Goal: Task Accomplishment & Management: Manage account settings

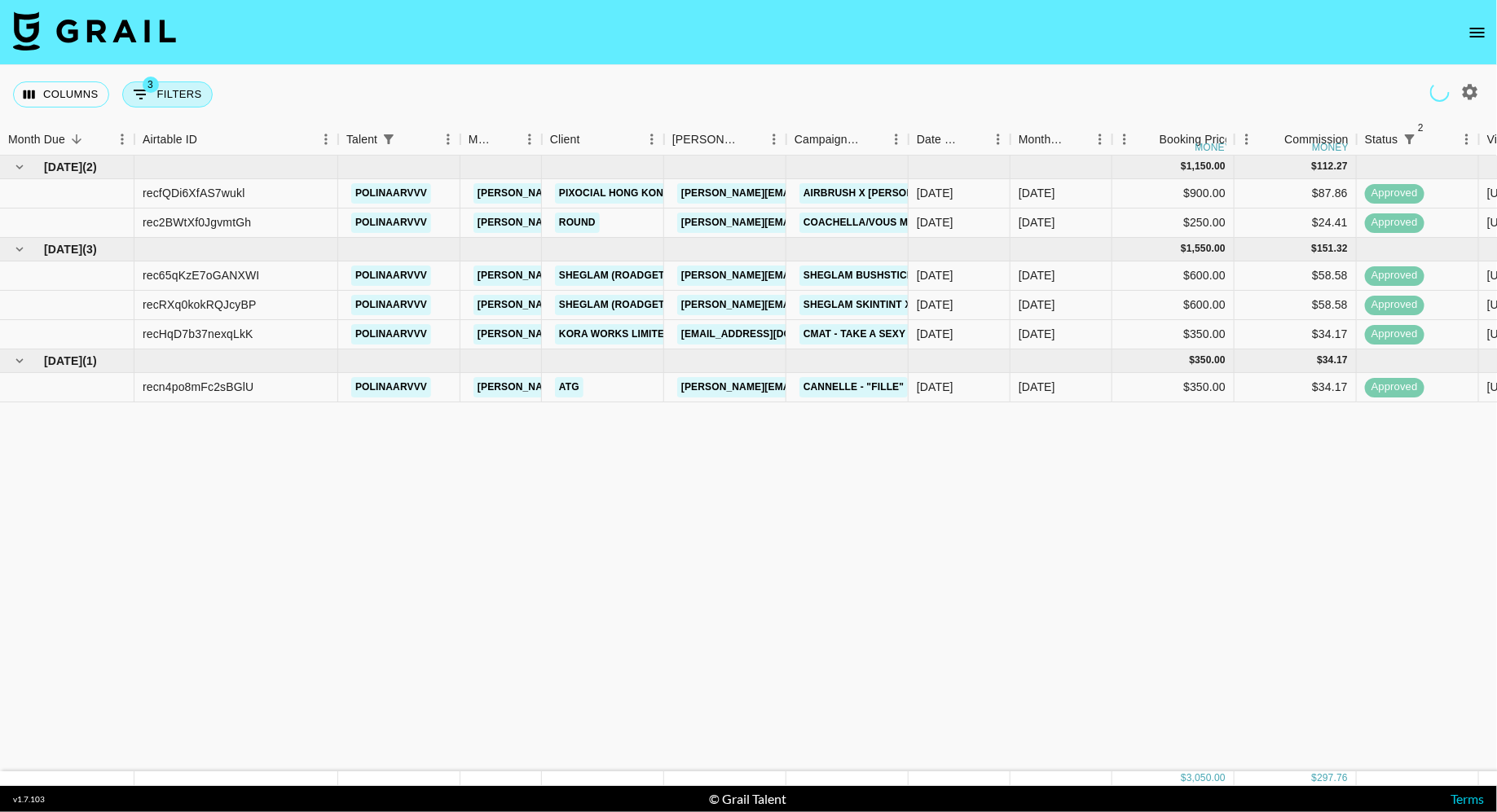
click at [173, 84] on button "3 Filters" at bounding box center [167, 95] width 90 height 26
select select "status"
select select "isNotAnyOf"
select select "status"
select select "approved"
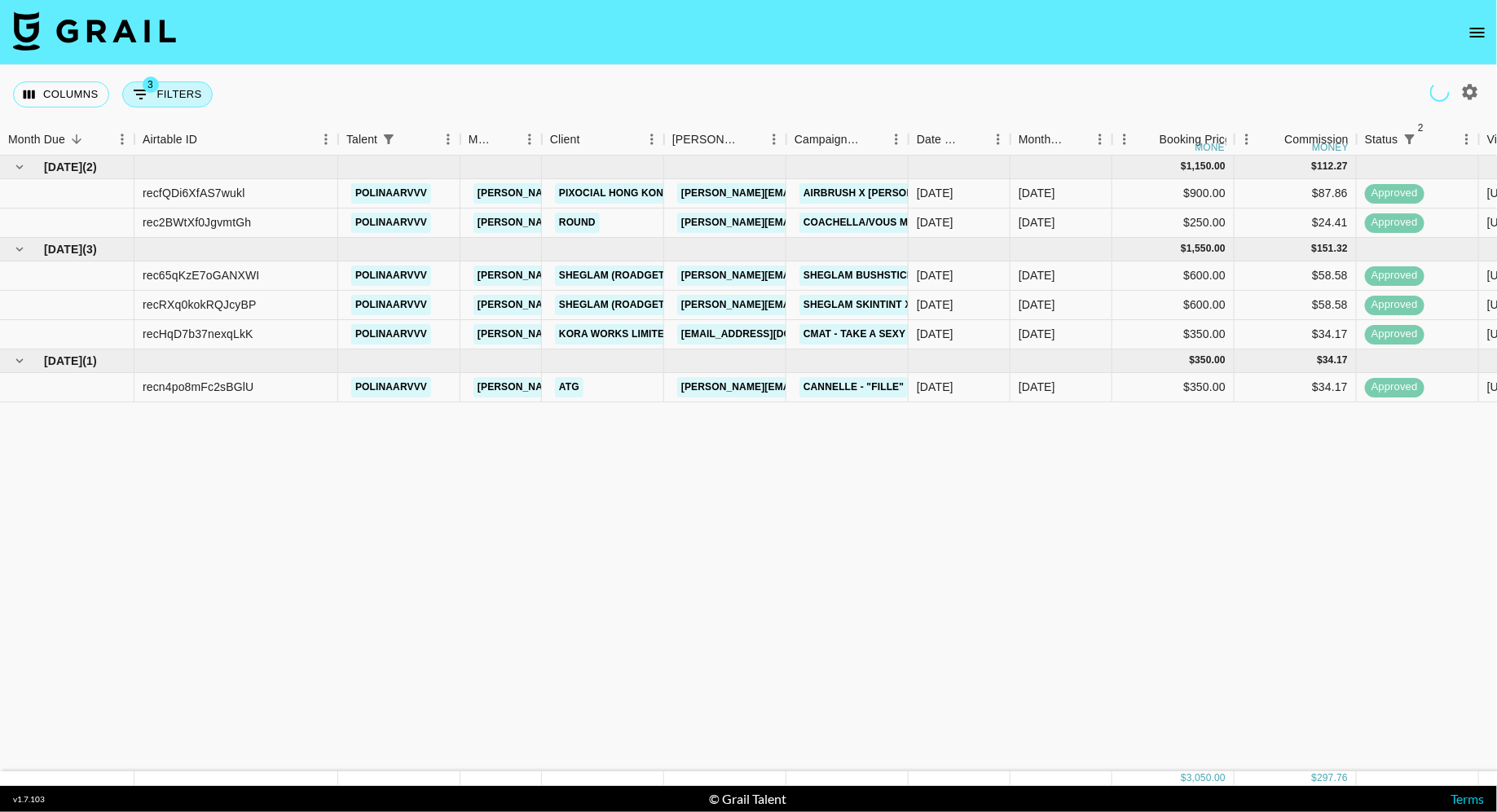
select select "talentName"
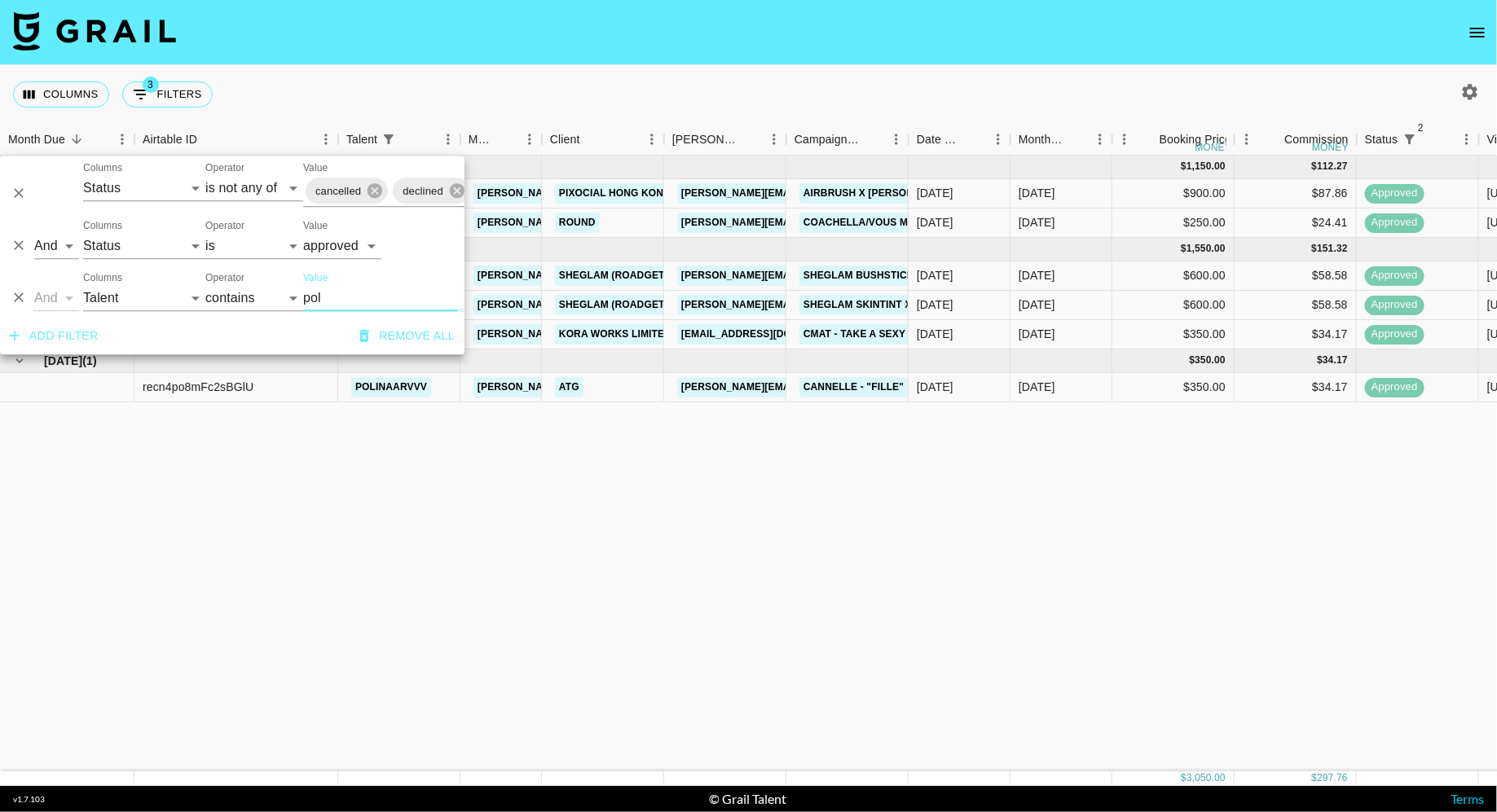
click at [340, 303] on input "pol" at bounding box center [381, 298] width 155 height 26
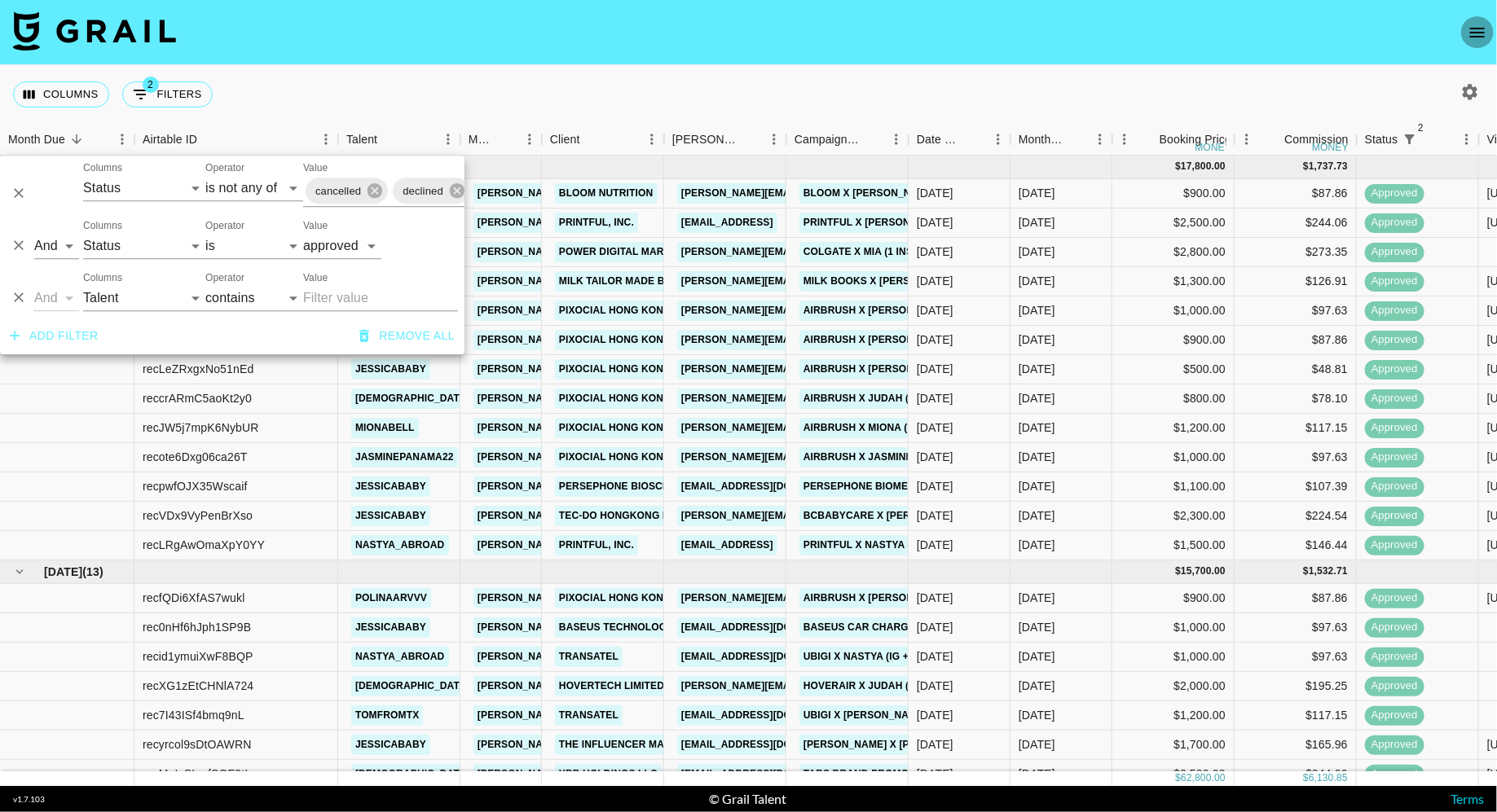
click at [1475, 38] on icon "open drawer" at bounding box center [1477, 32] width 20 height 20
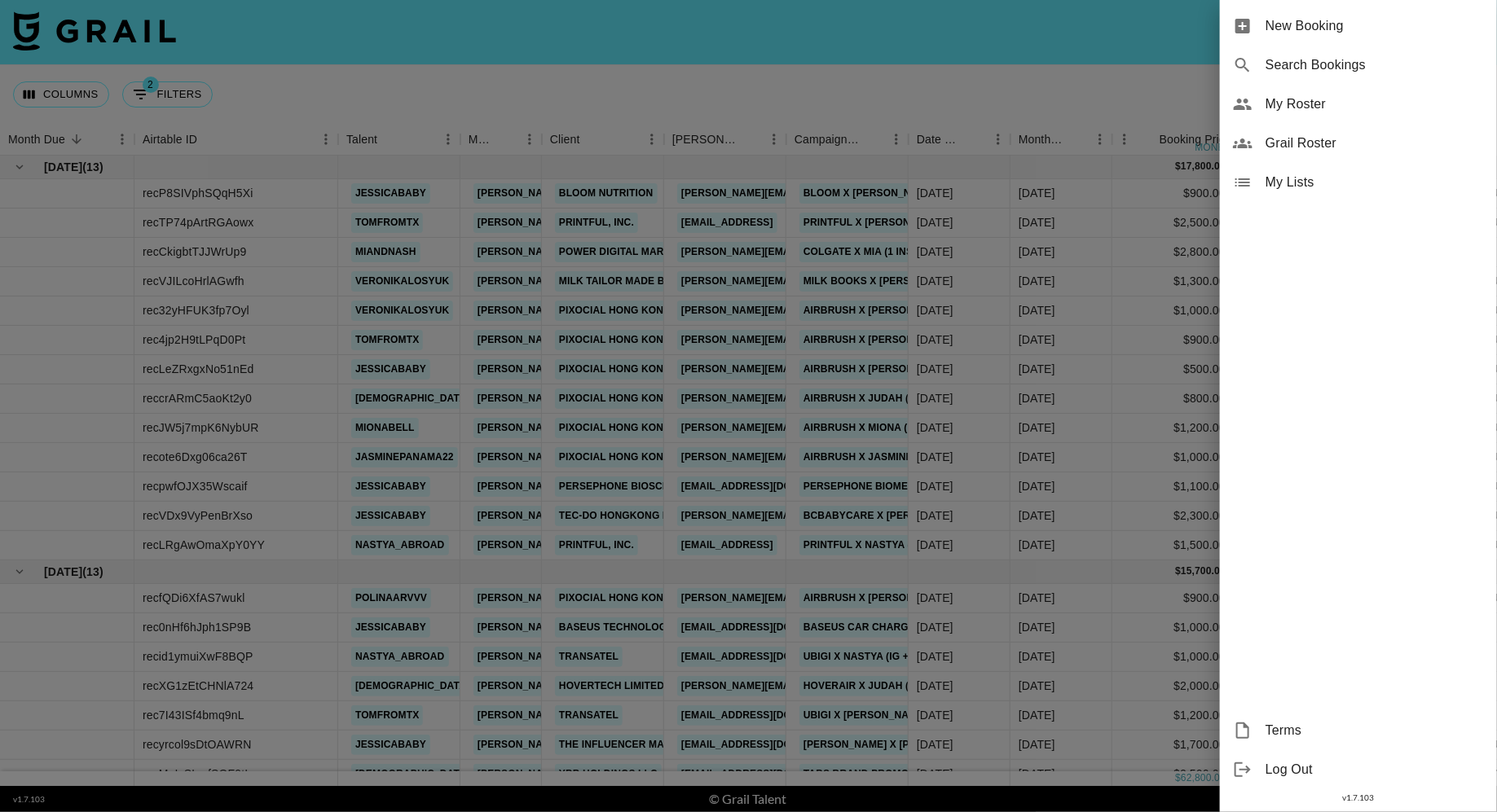
click at [1302, 111] on span "My Roster" at bounding box center [1374, 104] width 218 height 20
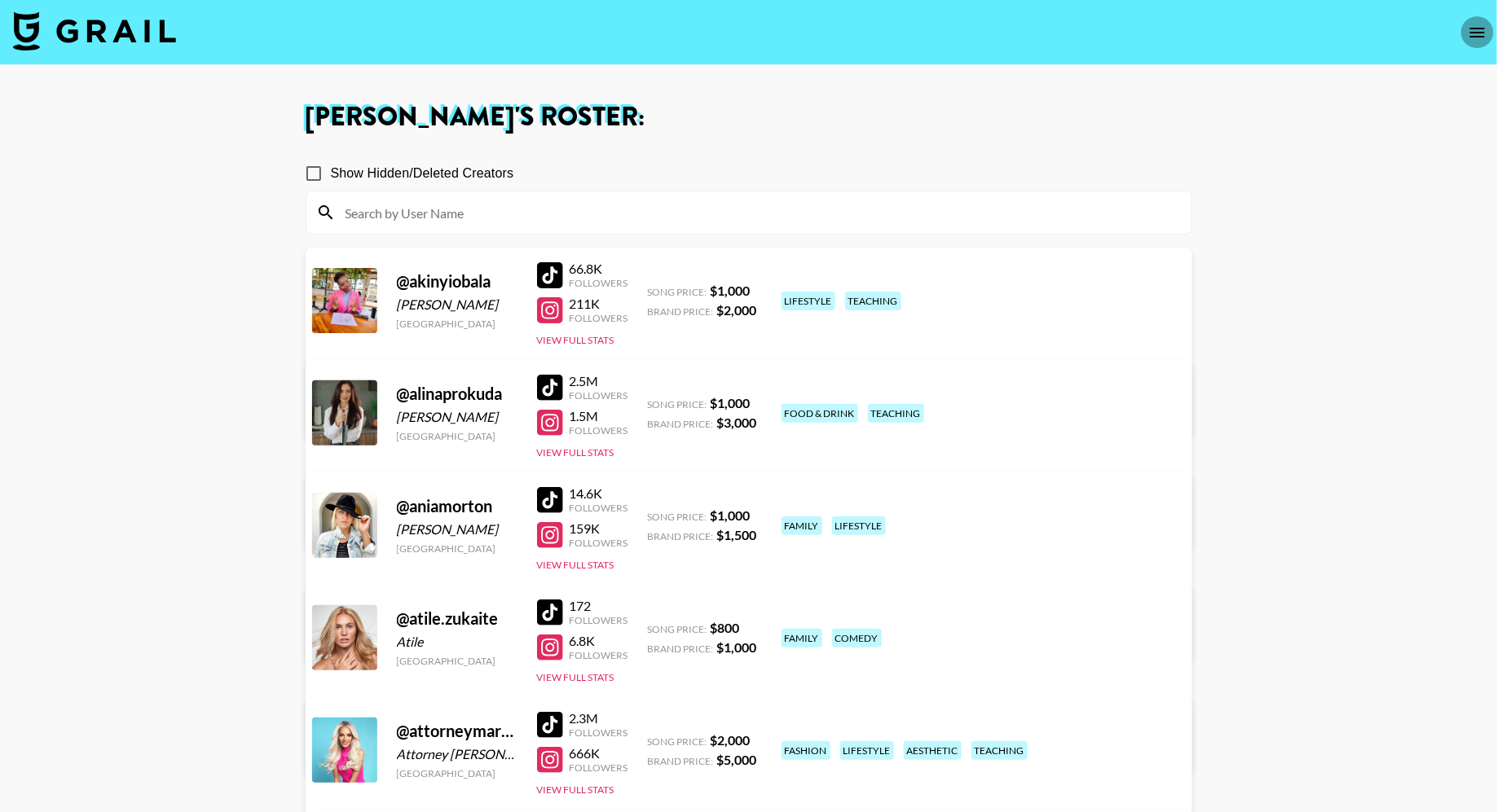
click at [1493, 34] on button "open drawer" at bounding box center [1477, 33] width 33 height 33
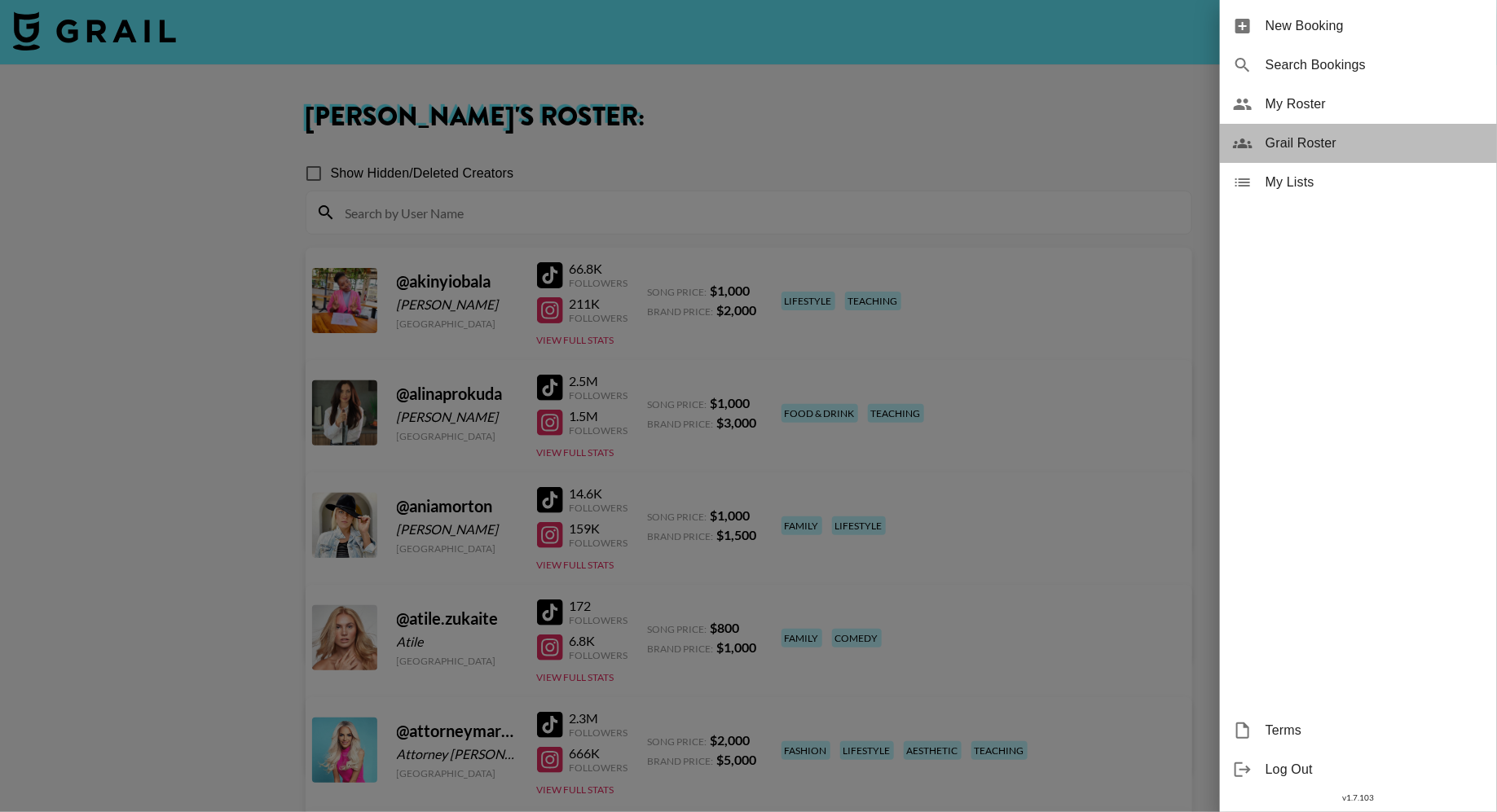
click at [1292, 143] on span "Grail Roster" at bounding box center [1374, 143] width 218 height 20
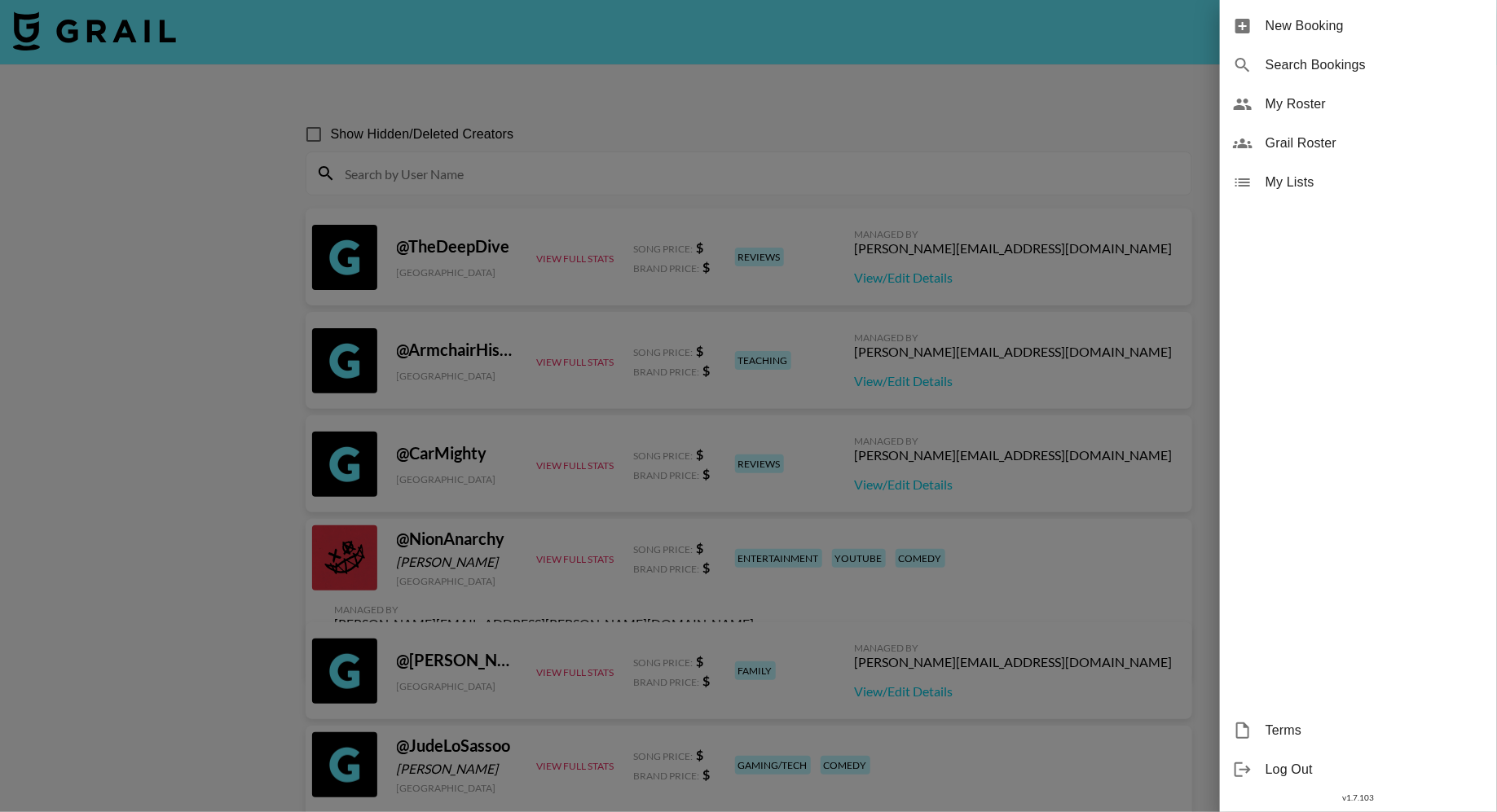
click at [563, 170] on div at bounding box center [748, 406] width 1497 height 812
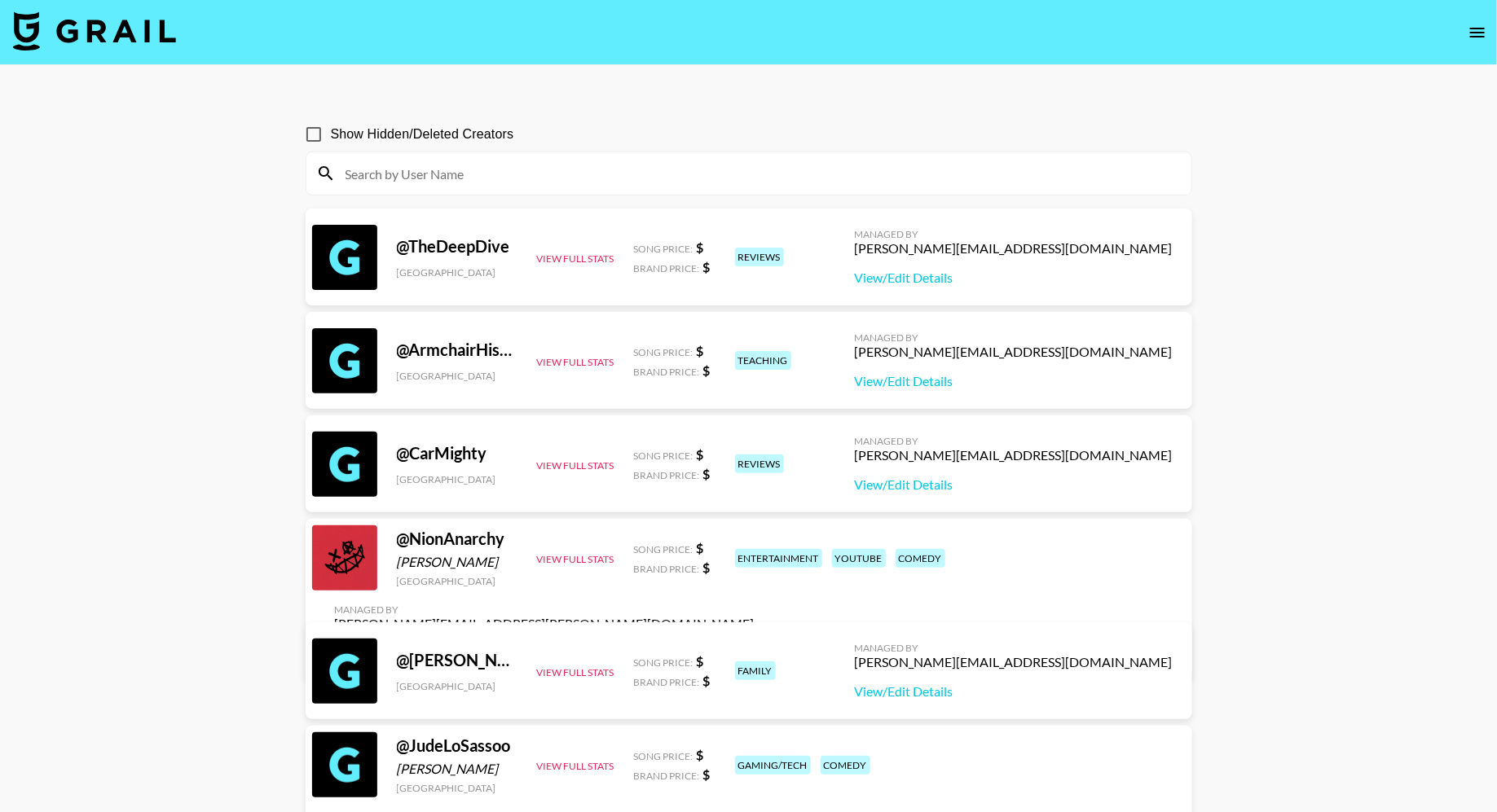
click at [505, 175] on input at bounding box center [759, 173] width 846 height 26
paste input "@emma__brownnnn"
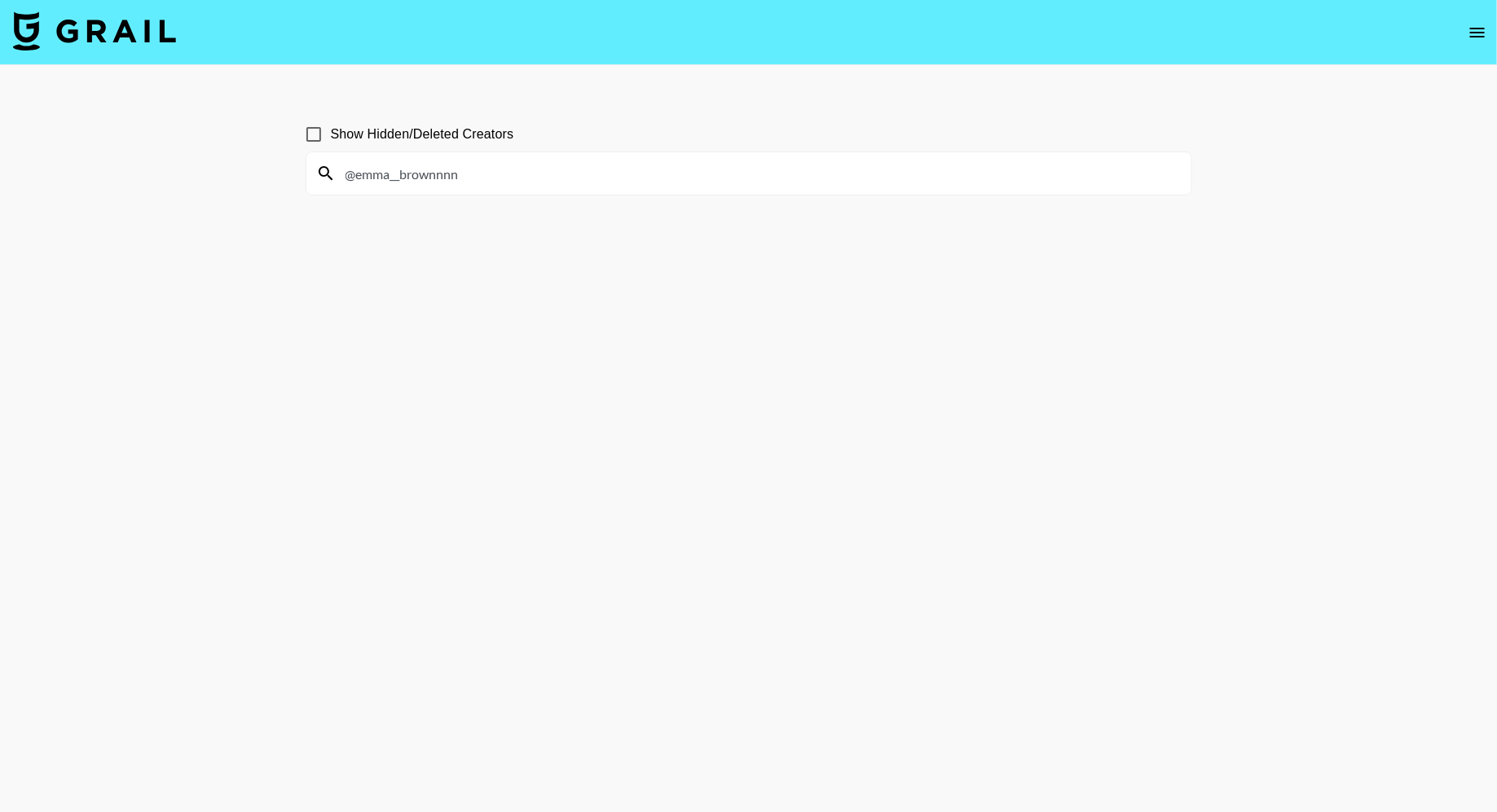
drag, startPoint x: 354, startPoint y: 173, endPoint x: 321, endPoint y: 173, distance: 33.0
click at [325, 173] on div "@emma__brownnnn" at bounding box center [748, 173] width 885 height 42
click at [475, 174] on input "emma__brownnnn" at bounding box center [759, 173] width 846 height 26
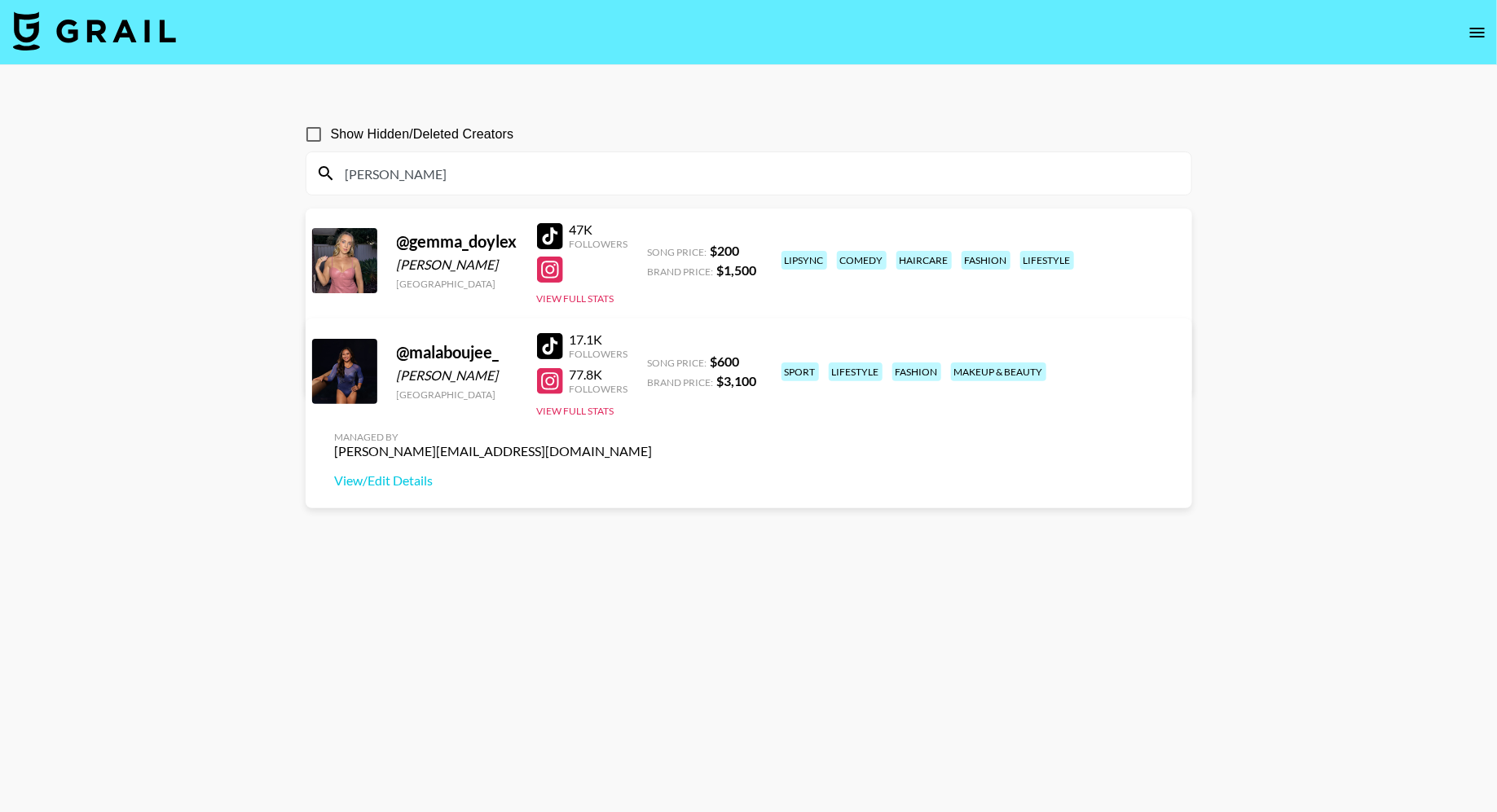
type input "[PERSON_NAME]"
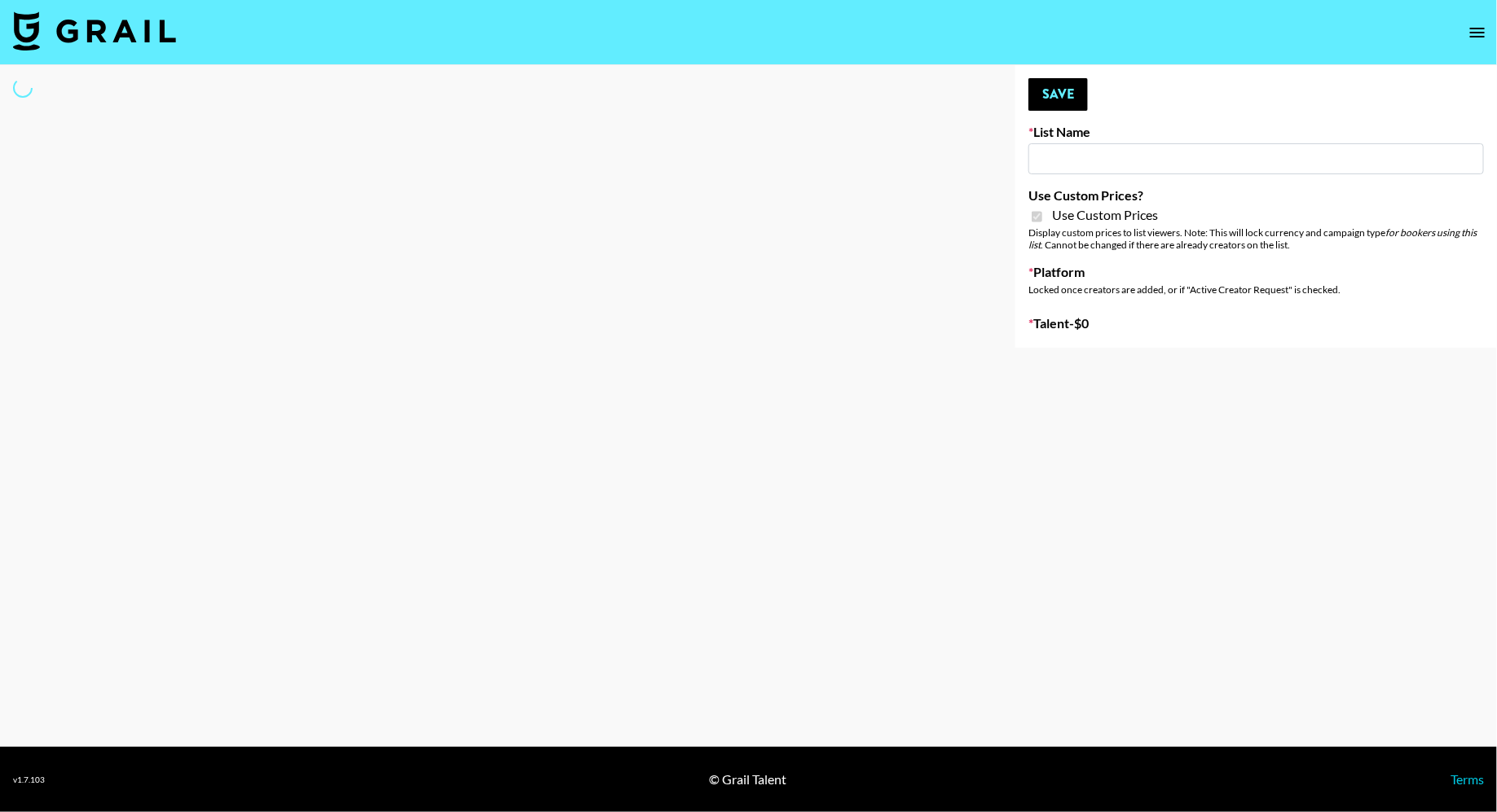
type input "Topsurveys ([DATE])"
checkbox input "true"
select select "Brand"
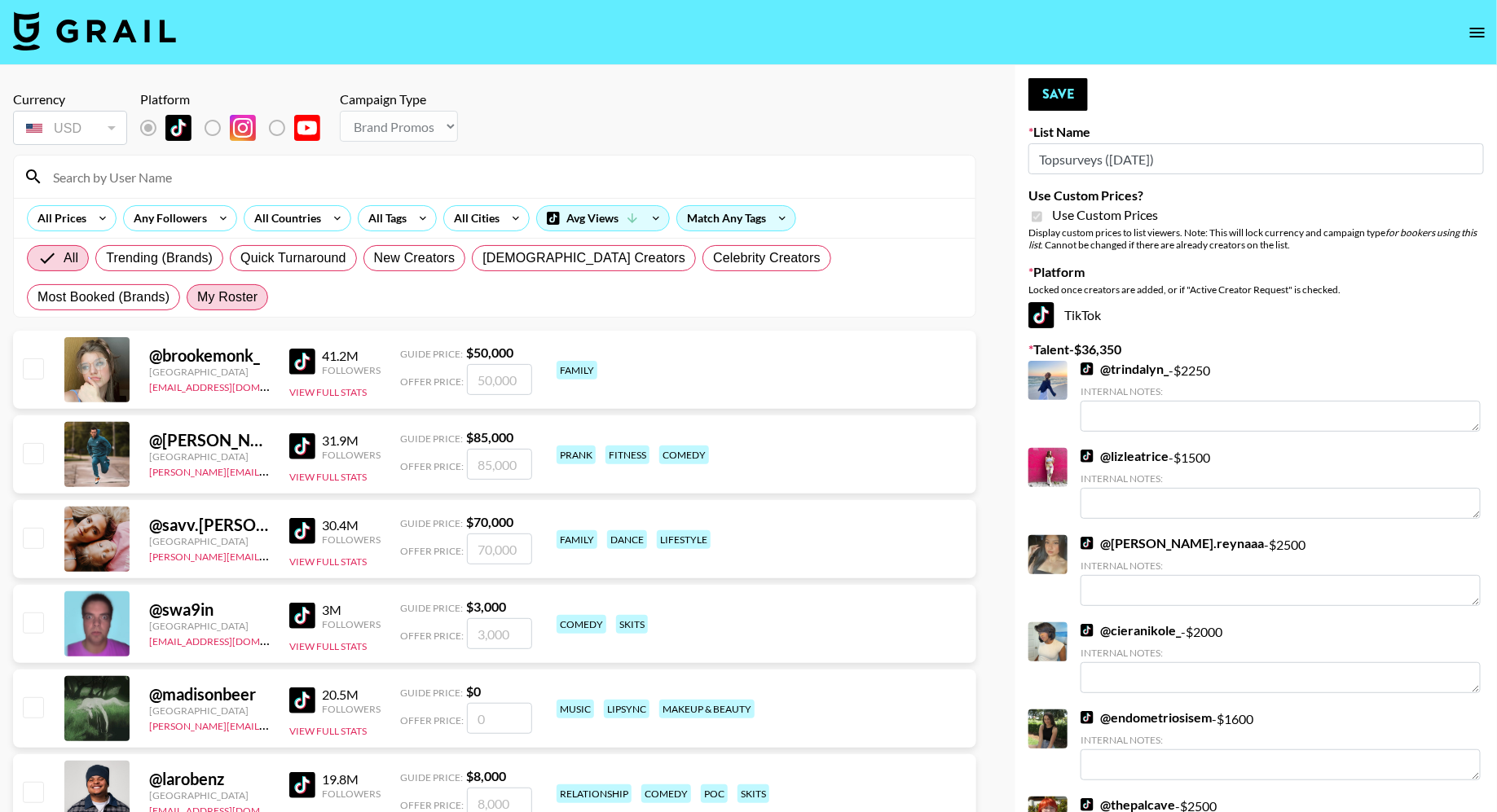
click at [197, 288] on span "My Roster" at bounding box center [227, 297] width 60 height 20
click at [197, 297] on input "My Roster" at bounding box center [197, 297] width 0 height 0
radio input "true"
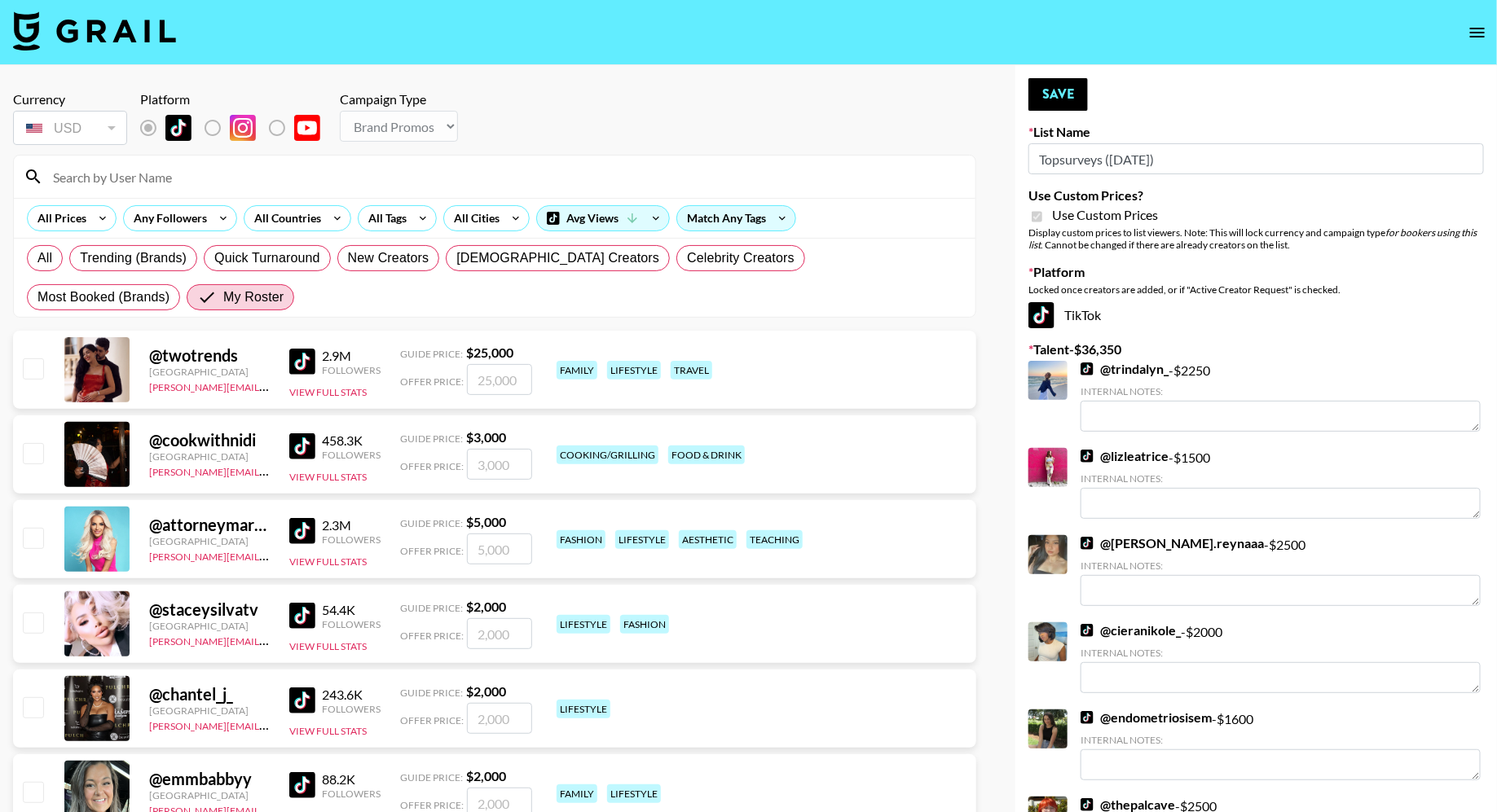
click at [259, 173] on input at bounding box center [504, 177] width 922 height 26
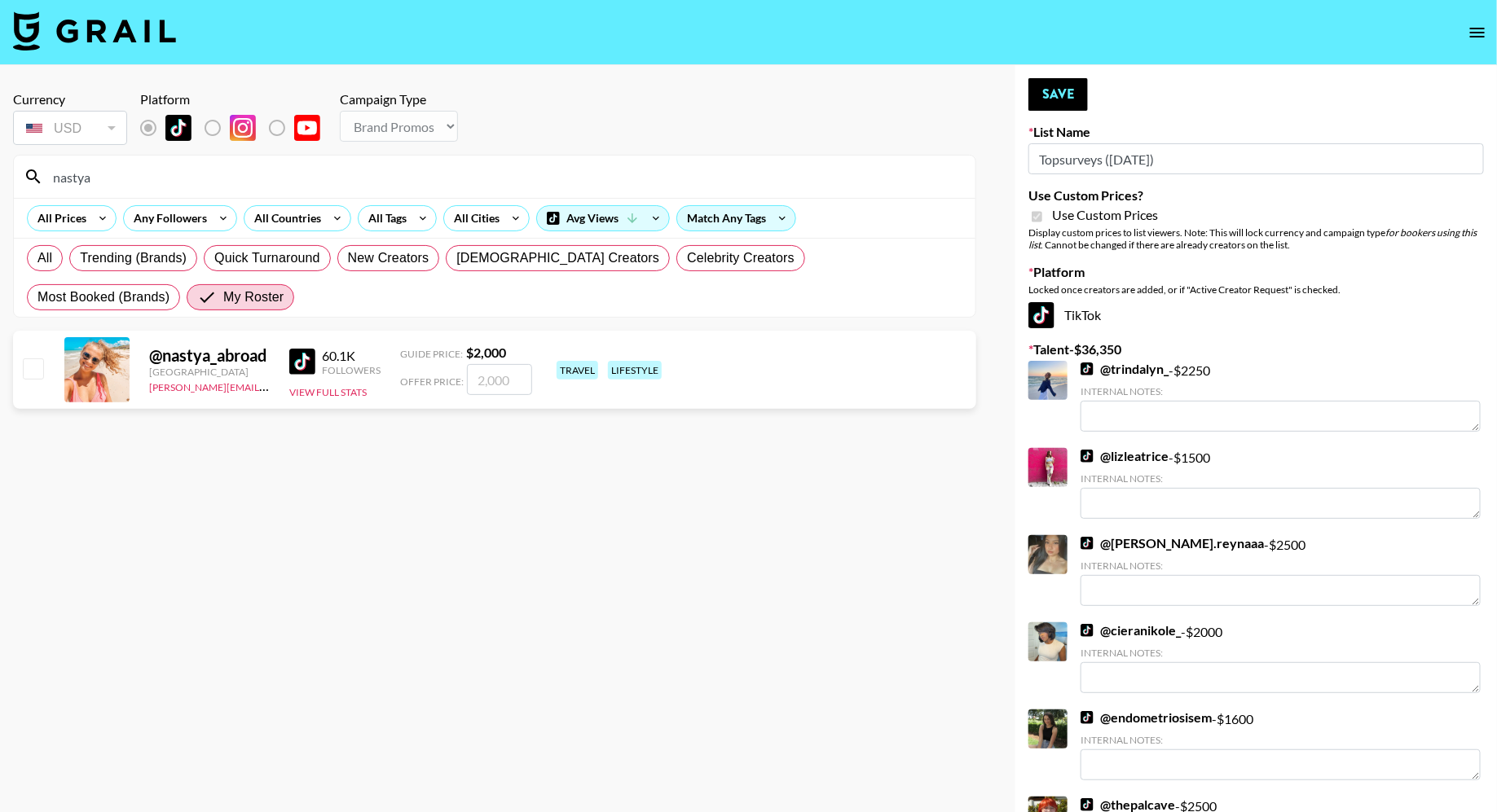
type input "nastya"
click at [27, 363] on input "checkbox" at bounding box center [32, 368] width 20 height 20
checkbox input "true"
type input "2000"
click at [169, 173] on input "nastya" at bounding box center [504, 177] width 922 height 26
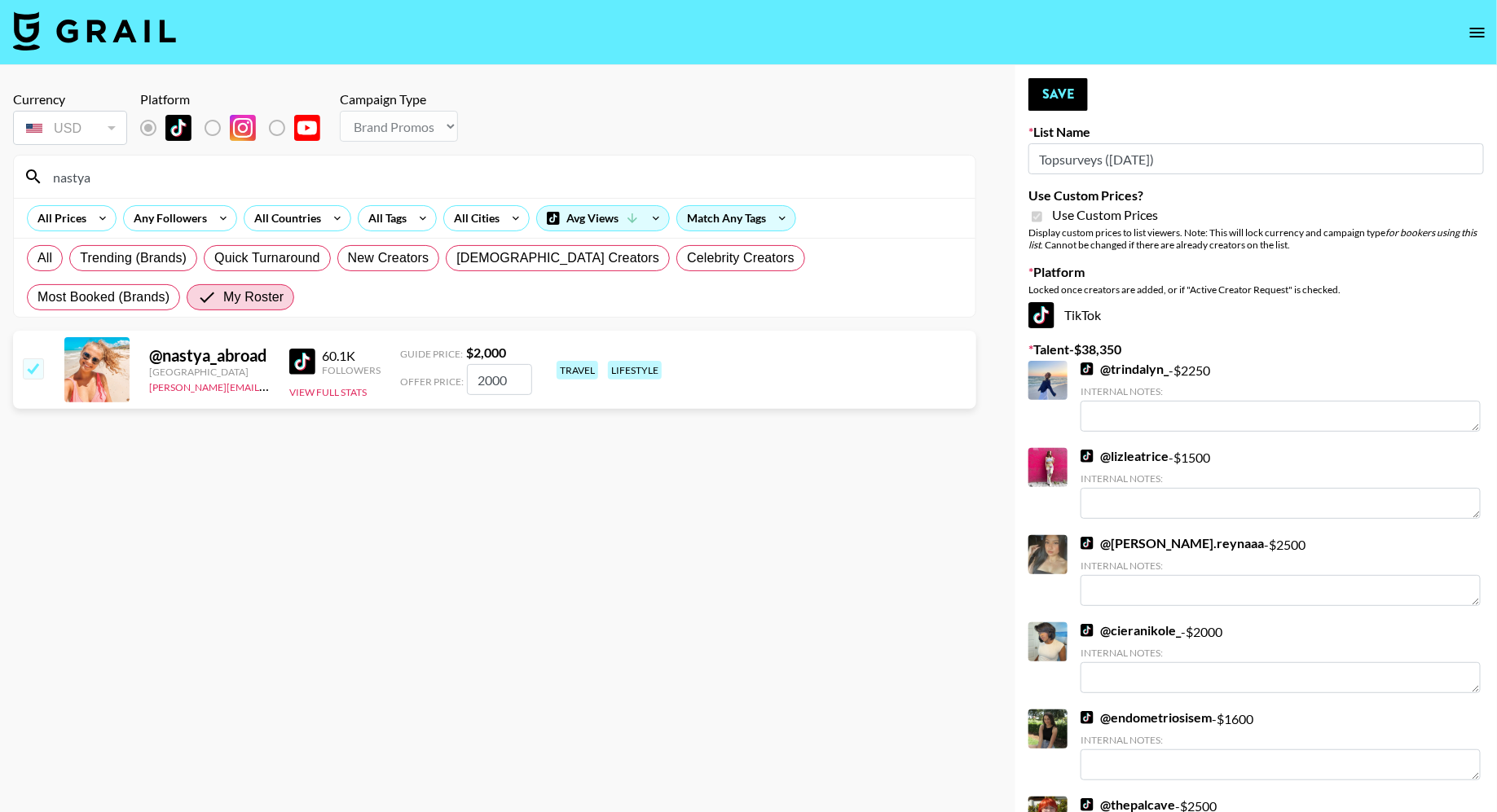
click at [169, 173] on input "nastya" at bounding box center [504, 177] width 922 height 26
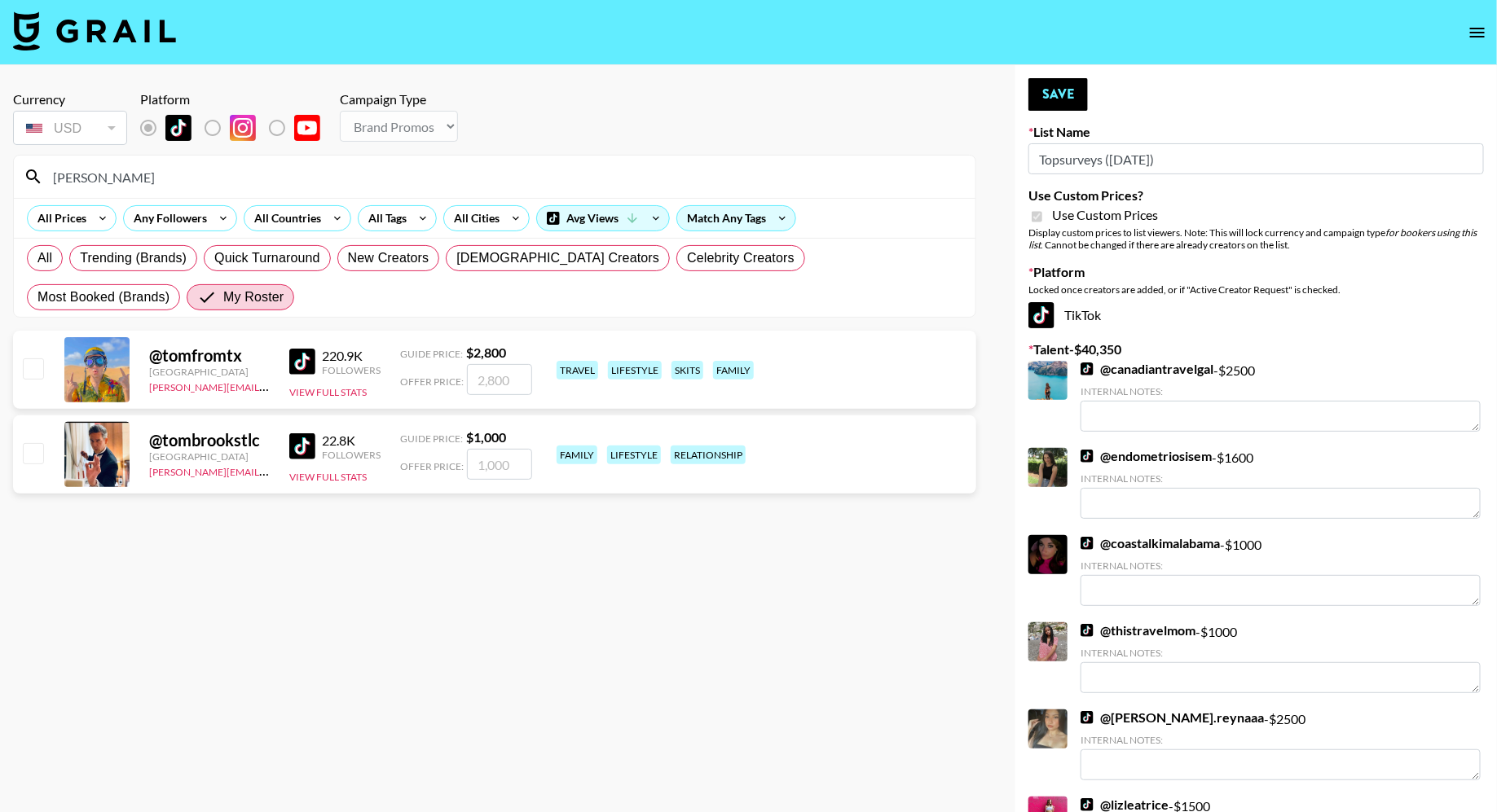
type input "tom"
click at [34, 371] on input "checkbox" at bounding box center [32, 368] width 20 height 20
checkbox input "true"
type input "2800"
click at [1064, 95] on button "Save" at bounding box center [1058, 95] width 59 height 33
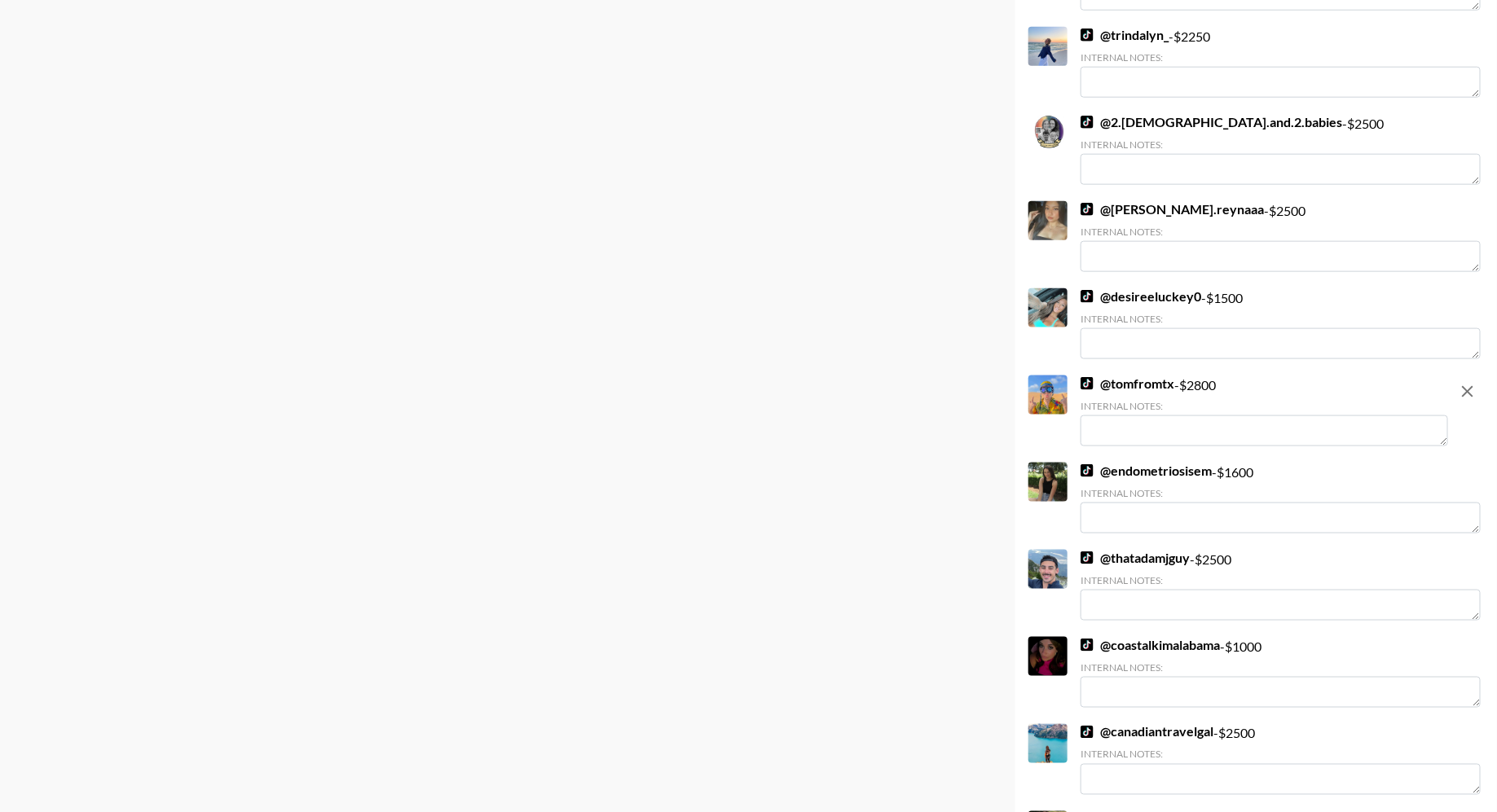
scroll to position [798, 0]
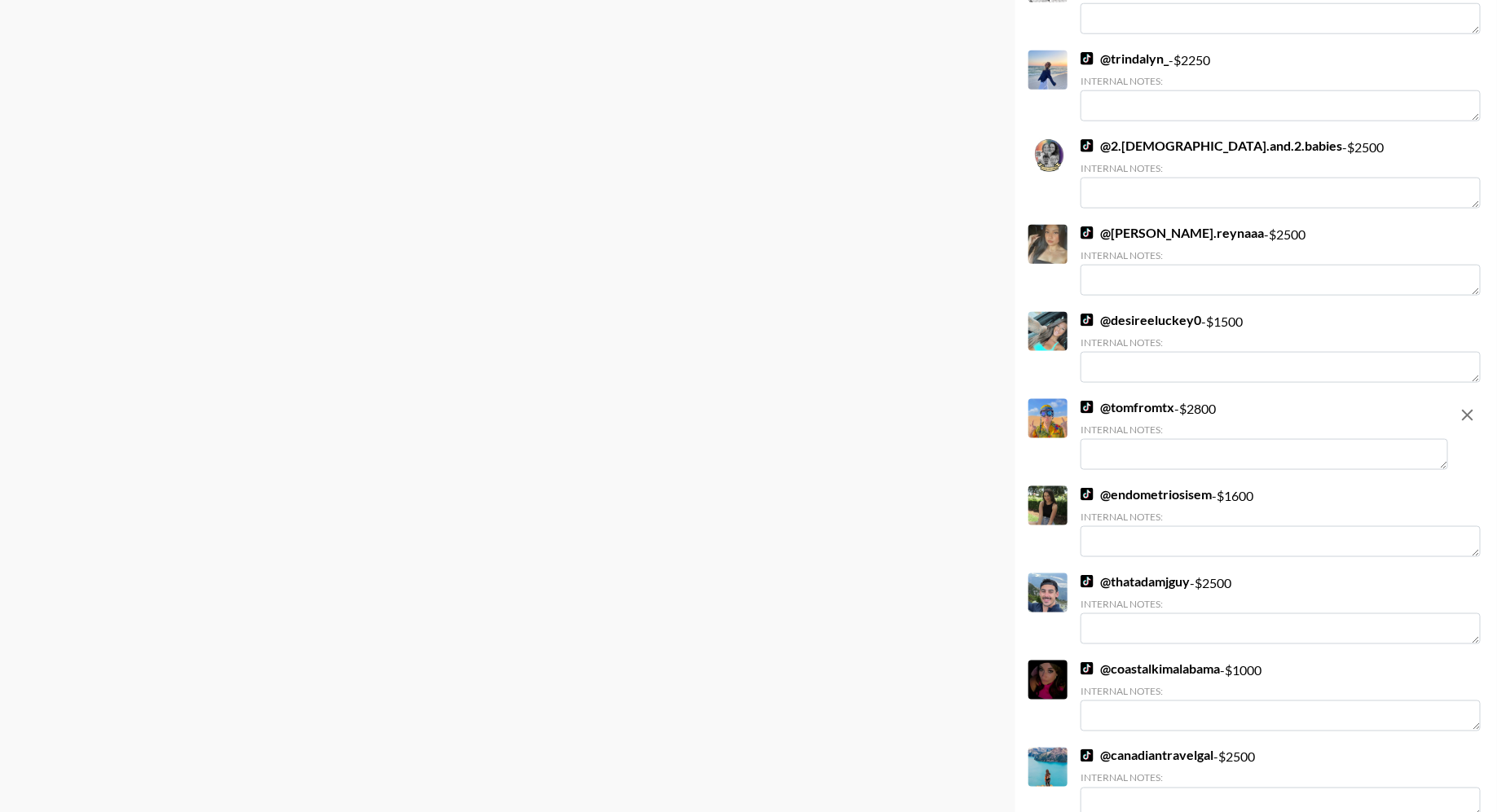
click at [1152, 466] on textarea at bounding box center [1264, 455] width 368 height 31
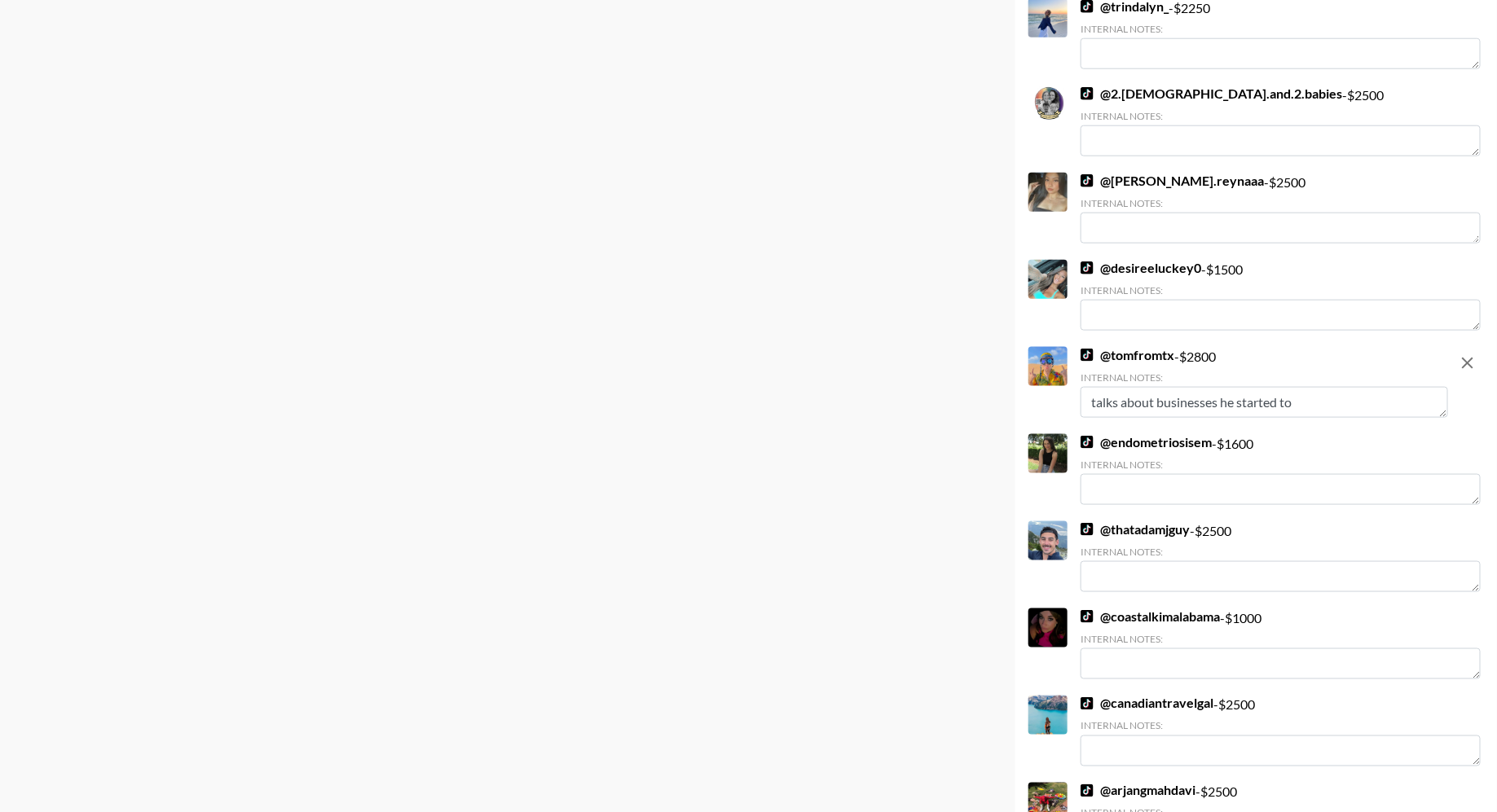
click at [1322, 399] on textarea "talks about businesses he started to" at bounding box center [1264, 402] width 368 height 31
click at [1326, 400] on textarea "talks about businesses he started to afford travel, ex. spa in Texas" at bounding box center [1264, 402] width 368 height 31
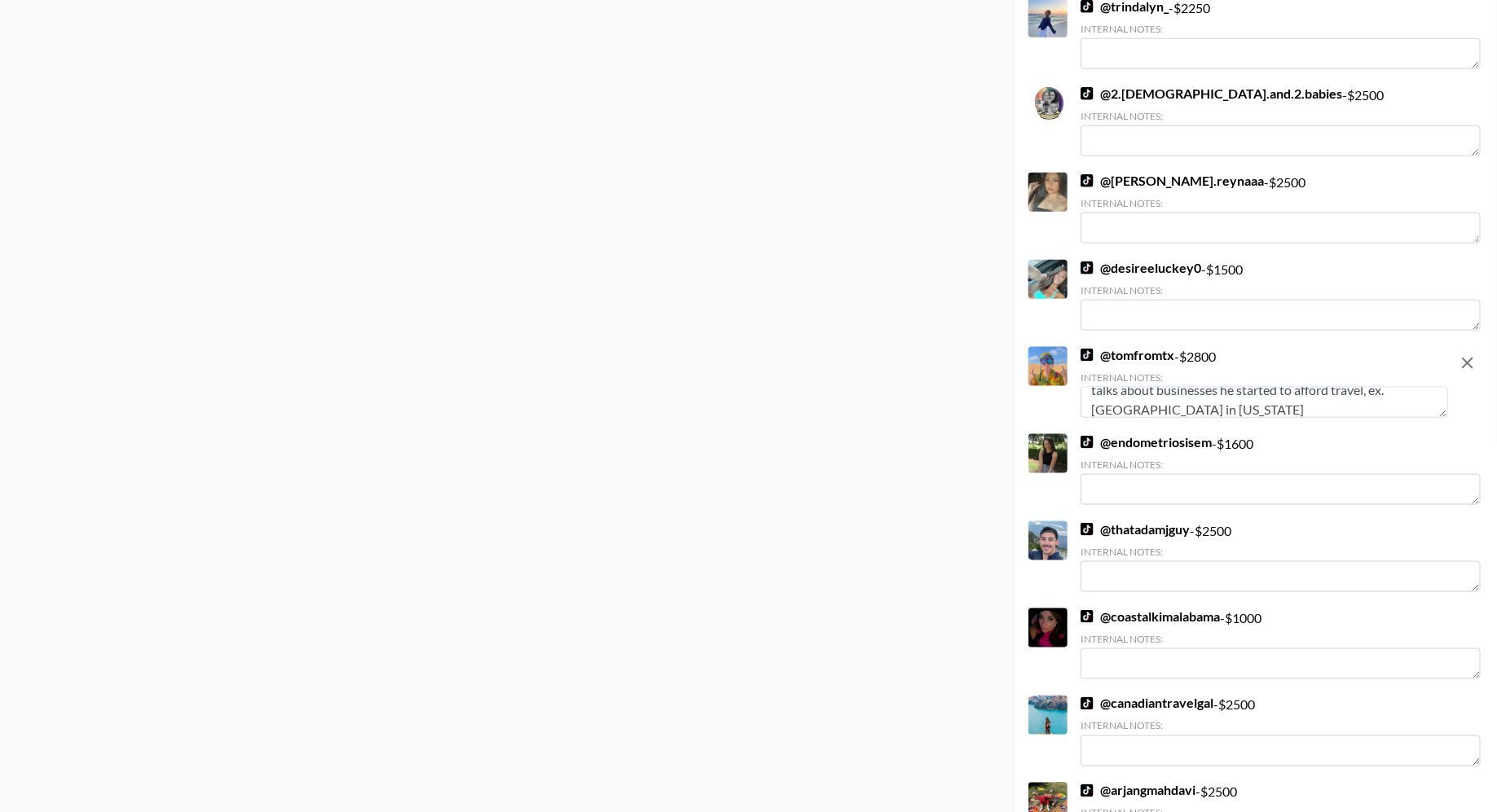
click at [1190, 408] on textarea "talks about businesses he started to afford travel, ex. spa in Texas" at bounding box center [1264, 402] width 368 height 31
drag, startPoint x: 1328, startPoint y: 409, endPoint x: 1216, endPoint y: 412, distance: 112.0
click at [1216, 412] on textarea "talks about businesses he started to afford travel, ex. spa in Texas, tourism a…" at bounding box center [1264, 402] width 368 height 31
click at [1308, 410] on textarea "talks about businesses he started to afford travel, ex. spa in Texas, tourism a…" at bounding box center [1264, 402] width 368 height 31
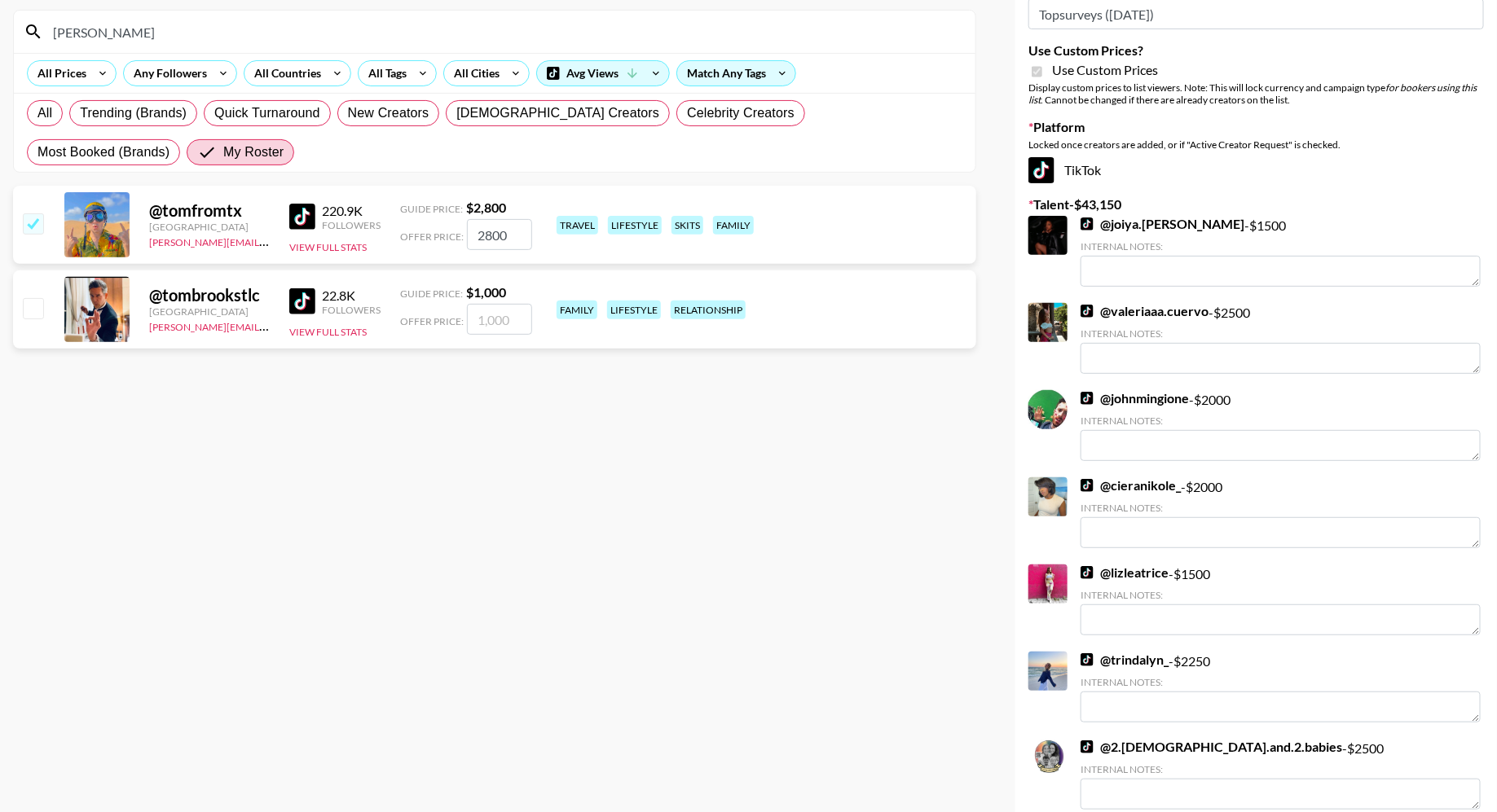
scroll to position [1, 0]
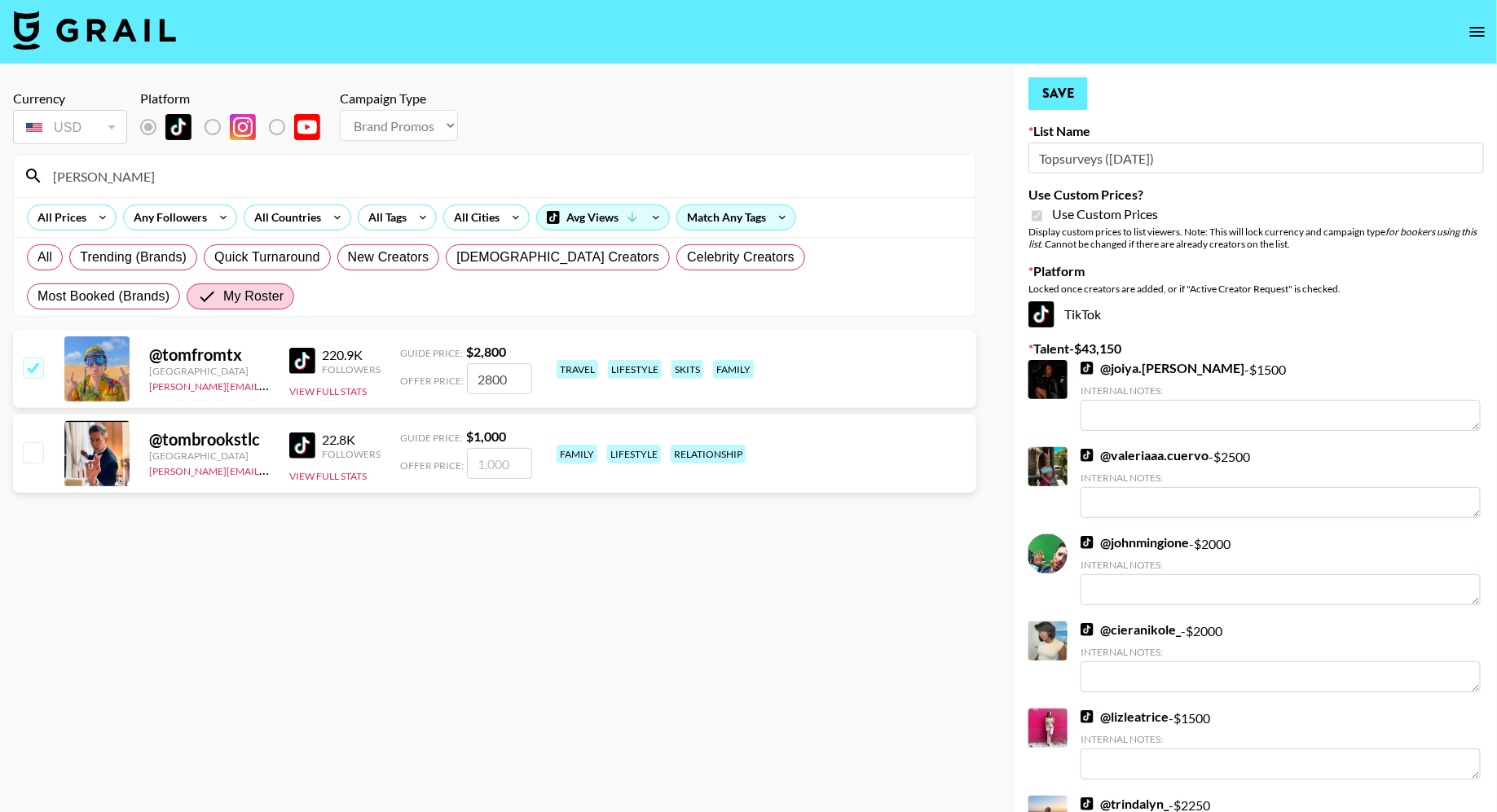
type textarea "talks about businesses he started to afford travel, ex. spa in Texas, tourism a…"
click at [1065, 98] on button "Save" at bounding box center [1058, 94] width 59 height 33
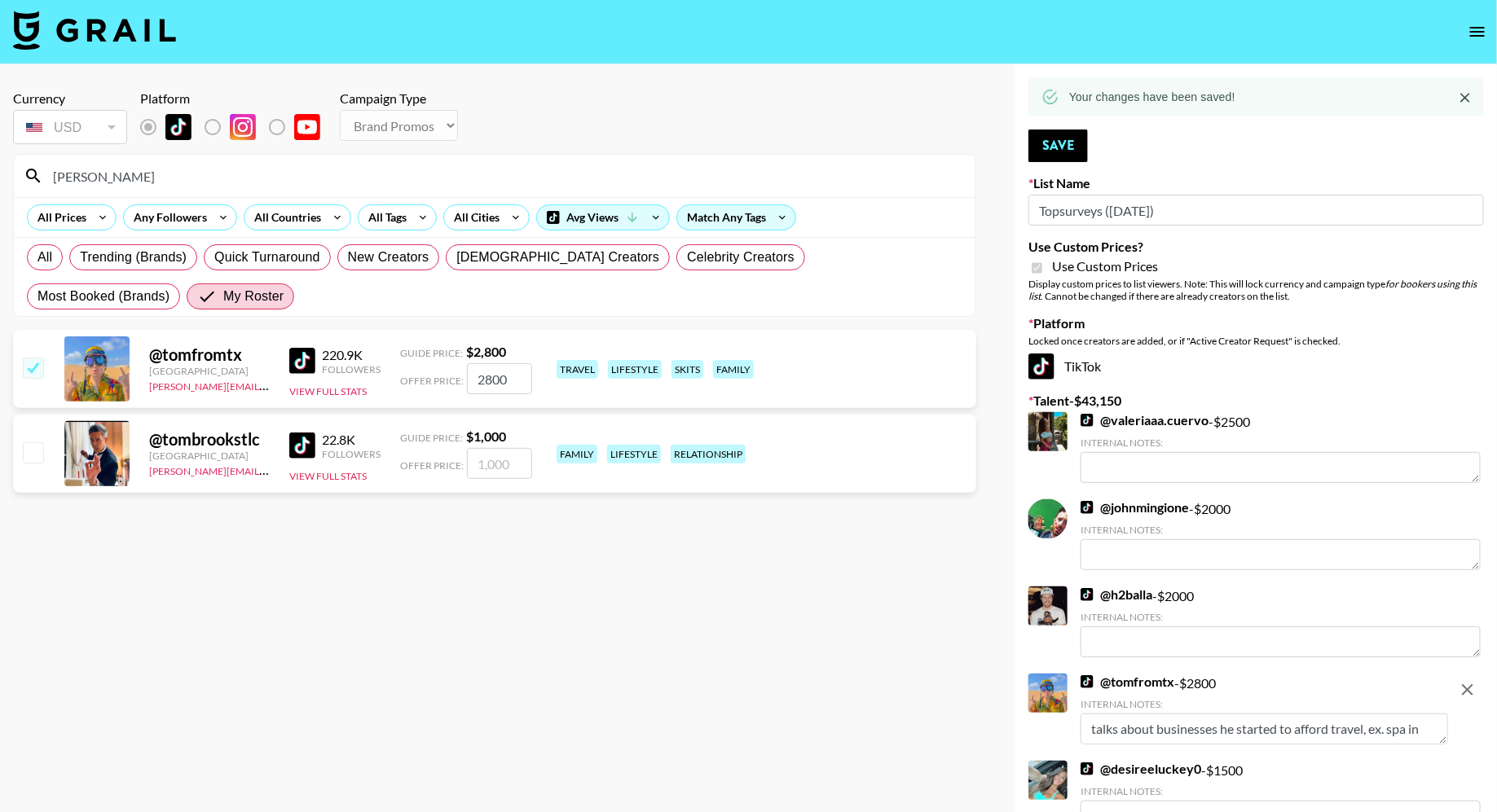
click at [144, 180] on input "tom" at bounding box center [504, 176] width 922 height 26
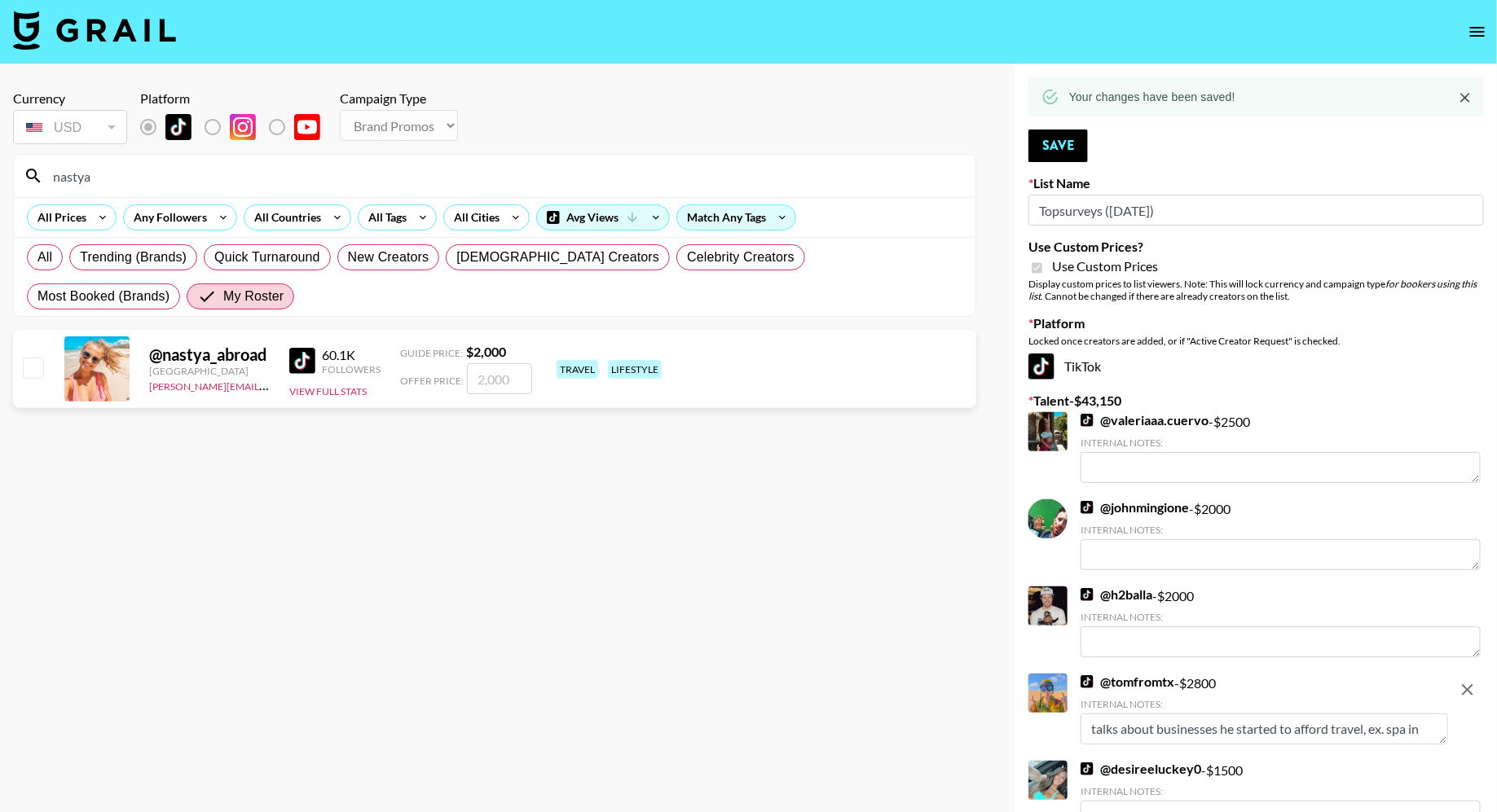
type input "nastya"
click at [34, 357] on input "checkbox" at bounding box center [32, 367] width 20 height 20
checkbox input "true"
type input "2000"
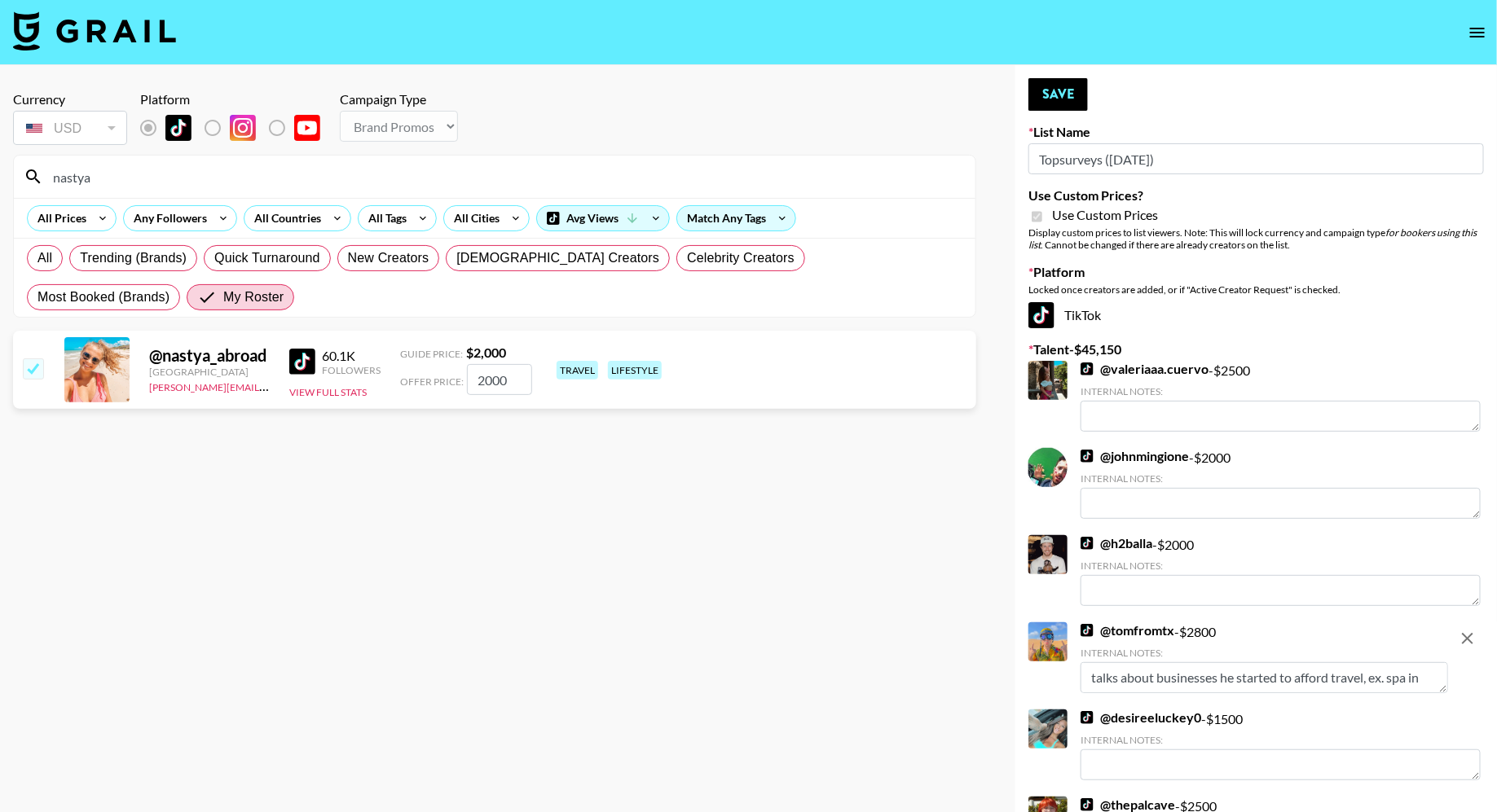
scroll to position [1549, 0]
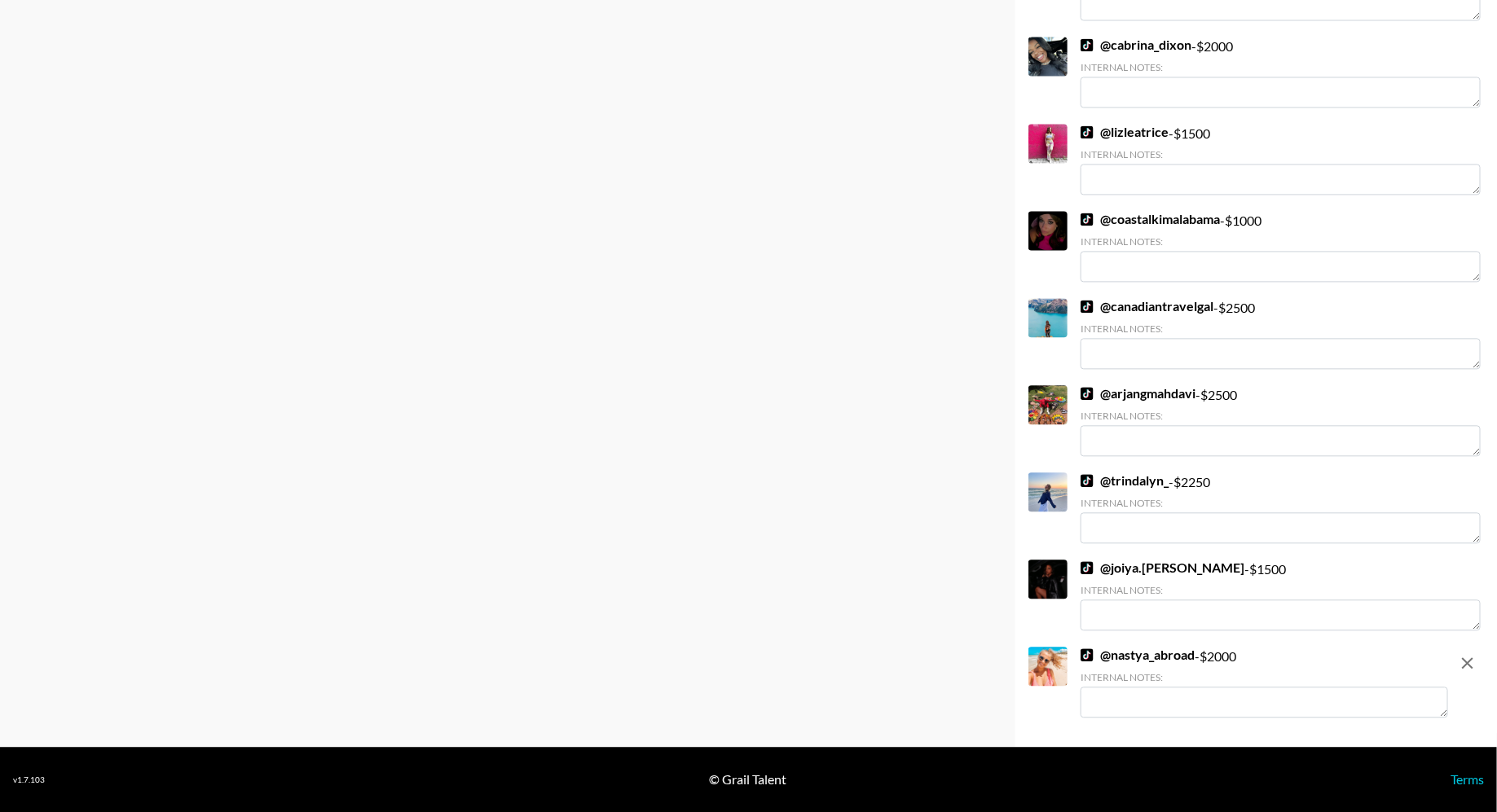
click at [1114, 704] on textarea at bounding box center [1264, 702] width 368 height 31
paste textarea "talks about businesses he started to afford travel, ex. spa in Texas, tourism a…"
click at [1221, 694] on textarea "talks about businesses he started to afford travel, ex. spa in Texas, tourism a…" at bounding box center [1264, 702] width 368 height 31
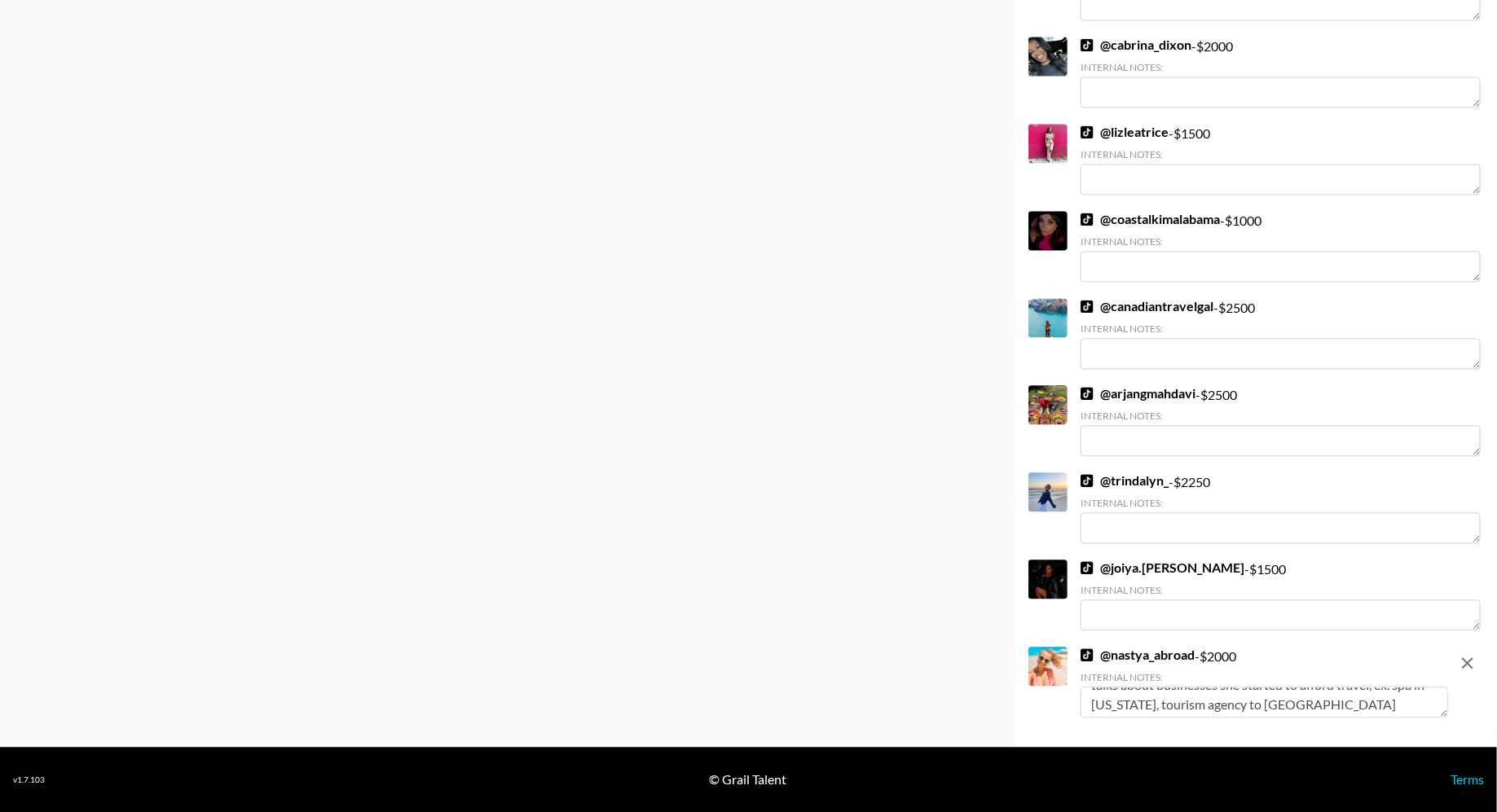
click at [1288, 706] on textarea "talks about businesses she started to afford travel, ex. spa in Texas, tourism …" at bounding box center [1264, 702] width 368 height 31
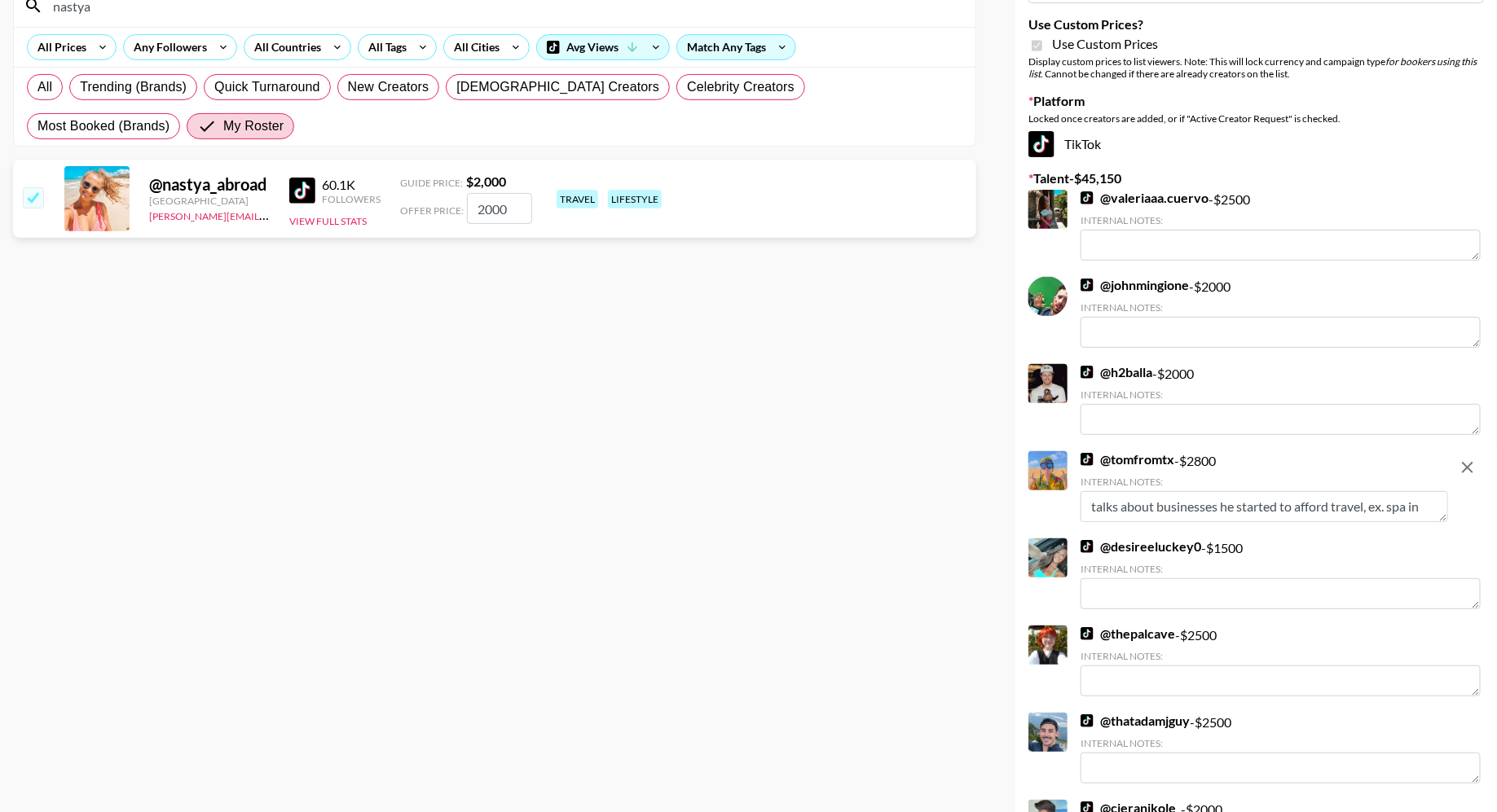
scroll to position [0, 0]
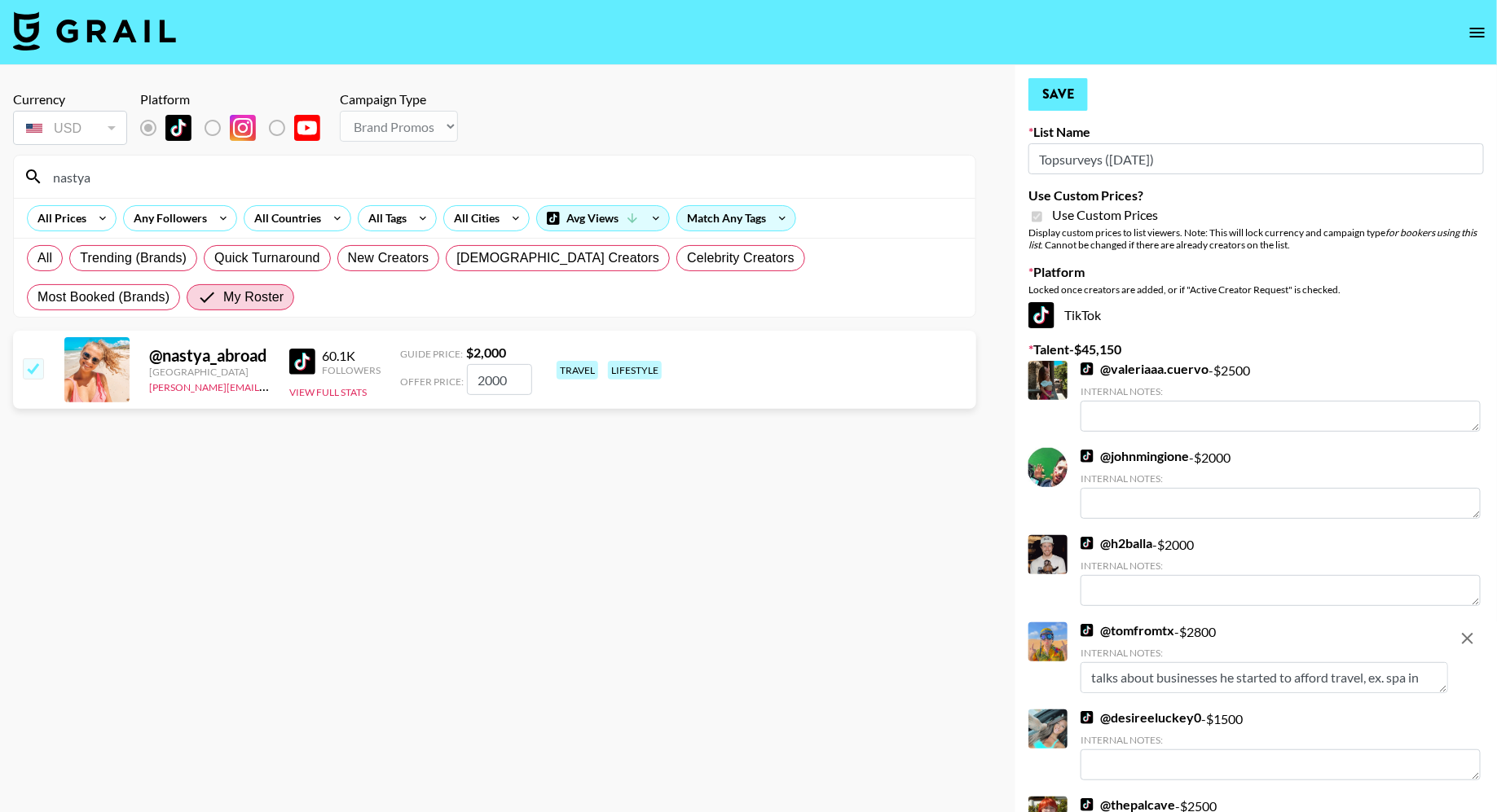
type textarea "talks about businesses she started to afford travel, ex. spa in Texas, tourism …"
click at [1057, 97] on button "Save" at bounding box center [1058, 95] width 59 height 33
